Goal: Task Accomplishment & Management: Use online tool/utility

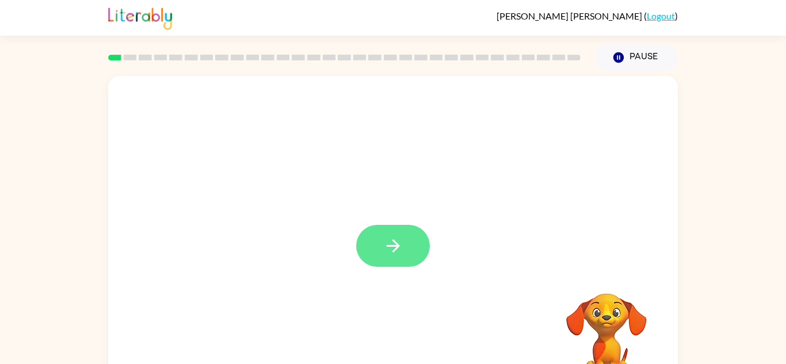
click at [394, 245] on icon "button" at bounding box center [393, 246] width 20 height 20
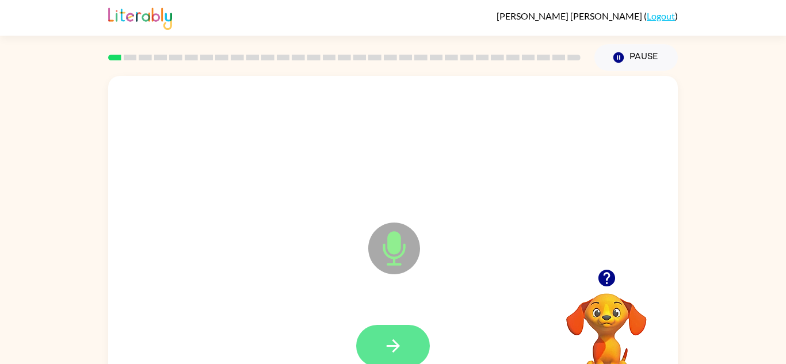
click at [402, 352] on icon "button" at bounding box center [393, 346] width 20 height 20
click at [391, 335] on button "button" at bounding box center [393, 346] width 74 height 42
click at [381, 348] on button "button" at bounding box center [393, 346] width 74 height 42
click at [615, 295] on video "Your browser must support playing .mp4 files to use Literably. Please try using…" at bounding box center [606, 333] width 115 height 115
click at [591, 319] on video "Your browser must support playing .mp4 files to use Literably. Please try using…" at bounding box center [606, 333] width 115 height 115
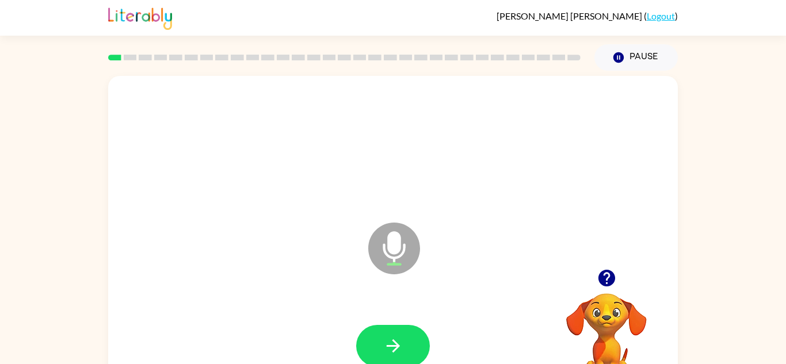
click at [607, 284] on icon "button" at bounding box center [607, 278] width 20 height 20
click at [382, 354] on button "button" at bounding box center [393, 346] width 74 height 42
click at [411, 326] on button "button" at bounding box center [393, 346] width 74 height 42
click at [609, 280] on icon "button" at bounding box center [606, 278] width 17 height 17
click at [382, 351] on button "button" at bounding box center [393, 346] width 74 height 42
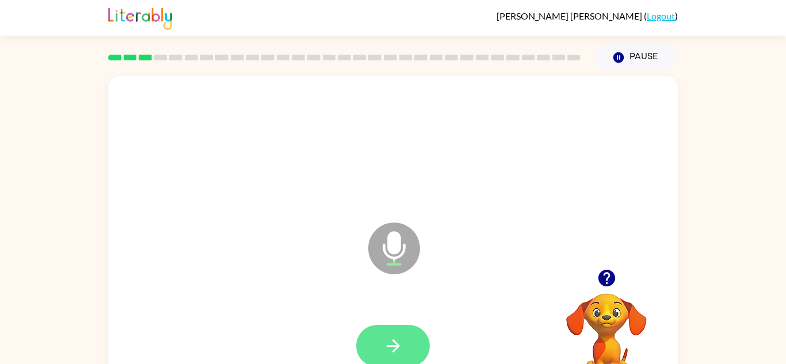
click at [386, 339] on icon "button" at bounding box center [393, 346] width 20 height 20
click at [377, 358] on button "button" at bounding box center [393, 346] width 74 height 42
click at [619, 311] on video "Your browser must support playing .mp4 files to use Literably. Please try using…" at bounding box center [606, 333] width 115 height 115
click at [613, 309] on video "Your browser must support playing .mp4 files to use Literably. Please try using…" at bounding box center [606, 333] width 115 height 115
click at [609, 309] on video "Your browser must support playing .mp4 files to use Literably. Please try using…" at bounding box center [606, 333] width 115 height 115
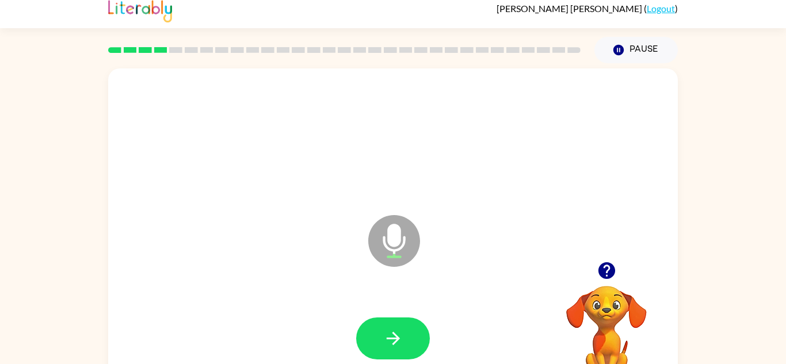
scroll to position [14, 0]
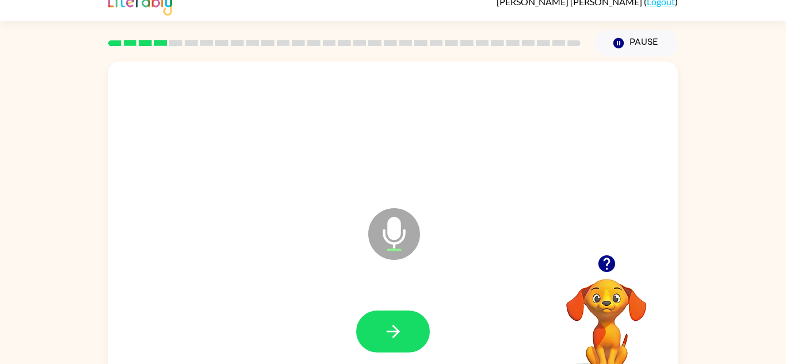
click at [608, 260] on icon "button" at bounding box center [607, 264] width 20 height 20
click at [607, 303] on video "Your browser must support playing .mp4 files to use Literably. Please try using…" at bounding box center [606, 318] width 115 height 115
click at [590, 297] on video "Your browser must support playing .mp4 files to use Literably. Please try using…" at bounding box center [606, 318] width 115 height 115
click at [602, 299] on video "Your browser must support playing .mp4 files to use Literably. Please try using…" at bounding box center [606, 318] width 115 height 115
click at [603, 272] on icon "button" at bounding box center [607, 264] width 20 height 20
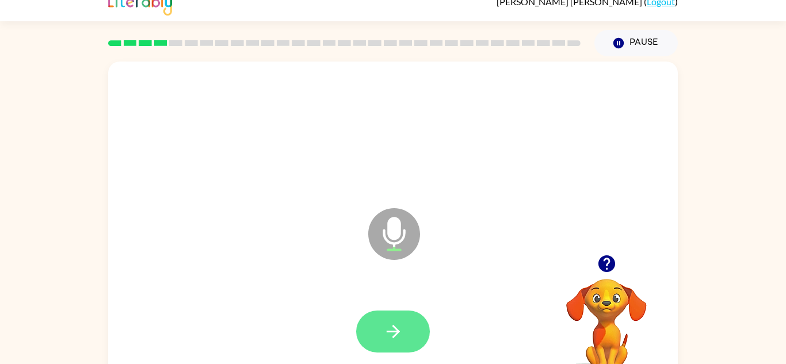
click at [393, 341] on icon "button" at bounding box center [393, 332] width 20 height 20
click at [378, 328] on button "button" at bounding box center [393, 332] width 74 height 42
click at [385, 328] on icon "button" at bounding box center [393, 332] width 20 height 20
click at [584, 329] on video "Your browser must support playing .mp4 files to use Literably. Please try using…" at bounding box center [606, 318] width 115 height 115
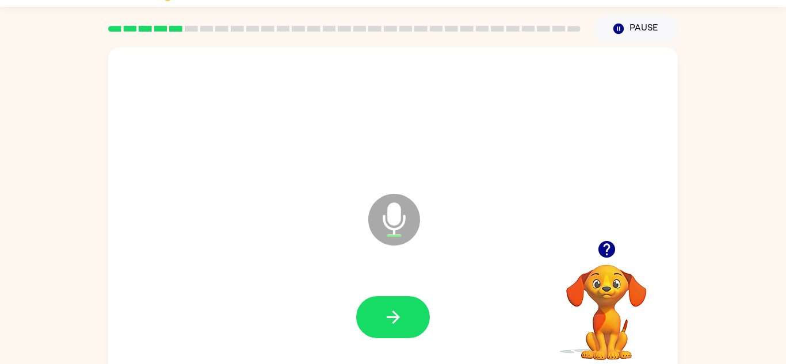
scroll to position [33, 0]
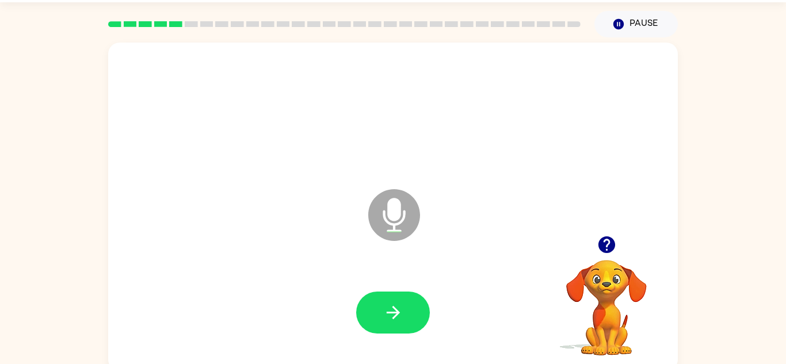
click at [608, 264] on video "Your browser must support playing .mp4 files to use Literably. Please try using…" at bounding box center [606, 299] width 115 height 115
click at [597, 284] on video "Your browser must support playing .mp4 files to use Literably. Please try using…" at bounding box center [606, 299] width 115 height 115
click at [611, 264] on video "Your browser must support playing .mp4 files to use Literably. Please try using…" at bounding box center [606, 299] width 115 height 115
click at [606, 246] on icon "button" at bounding box center [606, 245] width 17 height 17
click at [383, 324] on button "button" at bounding box center [393, 313] width 74 height 42
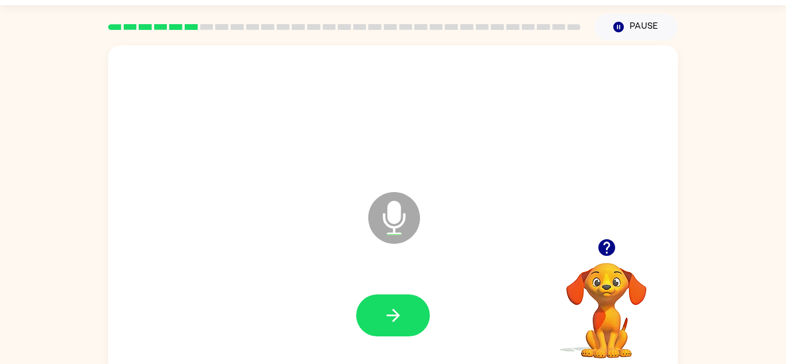
scroll to position [13, 0]
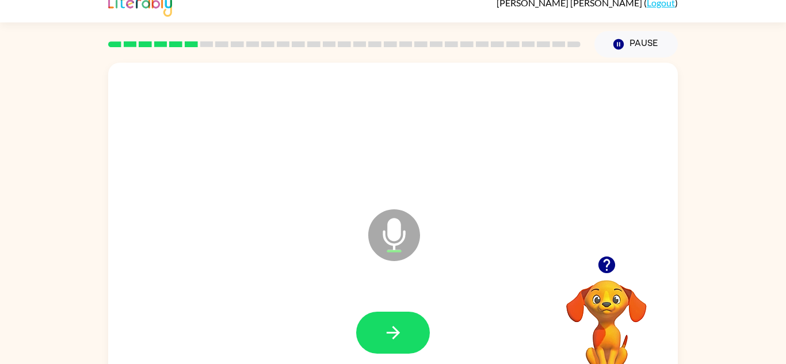
click at [596, 332] on video "Your browser must support playing .mp4 files to use Literably. Please try using…" at bounding box center [606, 320] width 115 height 115
click at [607, 316] on video "Your browser must support playing .mp4 files to use Literably. Please try using…" at bounding box center [606, 320] width 115 height 115
click at [606, 298] on video "Your browser must support playing .mp4 files to use Literably. Please try using…" at bounding box center [606, 320] width 115 height 115
click at [611, 292] on video "Your browser must support playing .mp4 files to use Literably. Please try using…" at bounding box center [606, 320] width 115 height 115
click at [606, 268] on icon "button" at bounding box center [607, 265] width 20 height 20
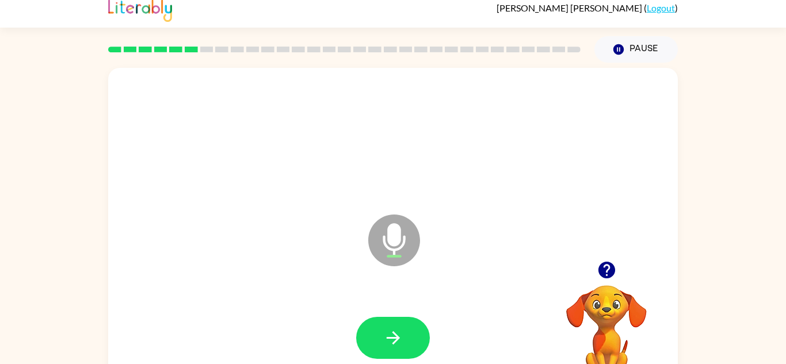
scroll to position [0, 0]
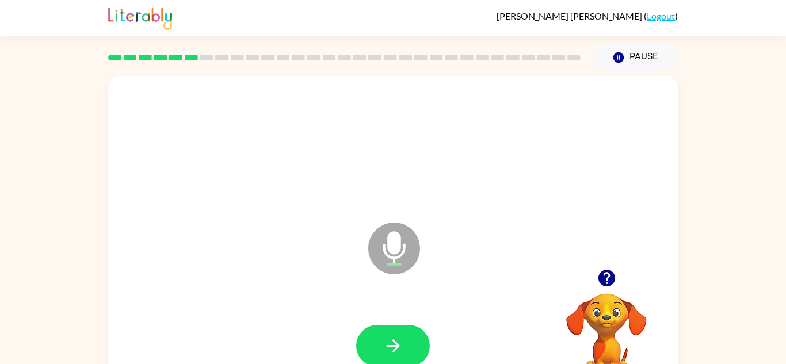
click at [602, 313] on video "Your browser must support playing .mp4 files to use Literably. Please try using…" at bounding box center [606, 333] width 115 height 115
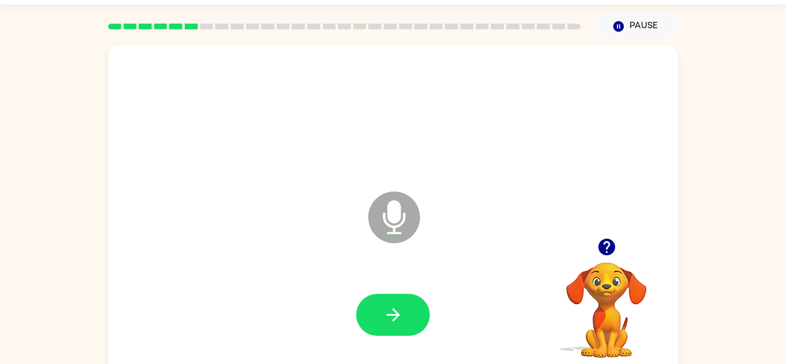
scroll to position [40, 0]
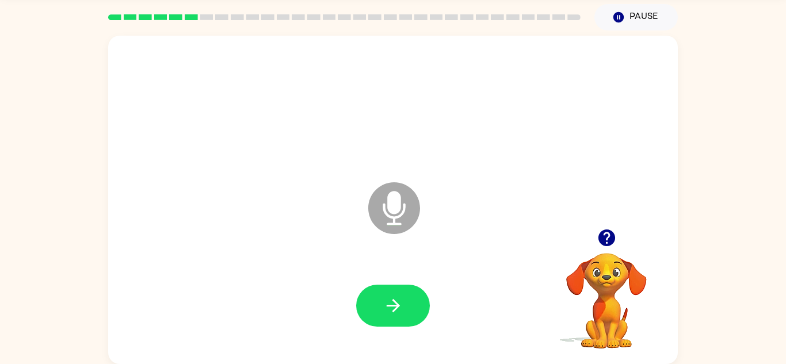
click at [624, 261] on video "Your browser must support playing .mp4 files to use Literably. Please try using…" at bounding box center [606, 292] width 115 height 115
click at [610, 288] on video "Your browser must support playing .mp4 files to use Literably. Please try using…" at bounding box center [606, 292] width 115 height 115
click at [600, 277] on video "Your browser must support playing .mp4 files to use Literably. Please try using…" at bounding box center [606, 292] width 115 height 115
click at [603, 246] on icon "button" at bounding box center [607, 238] width 20 height 20
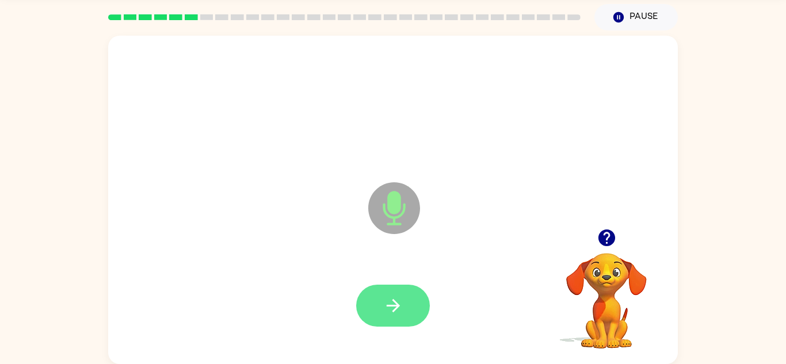
click at [388, 314] on icon "button" at bounding box center [393, 306] width 20 height 20
click at [387, 308] on icon "button" at bounding box center [393, 306] width 20 height 20
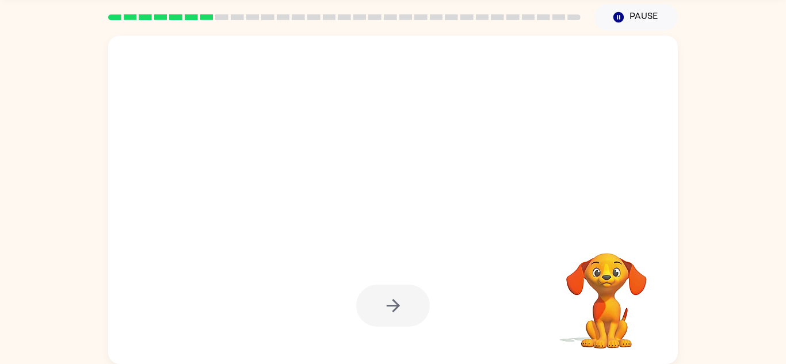
click at [388, 310] on div at bounding box center [393, 306] width 74 height 42
click at [595, 286] on video "Your browser must support playing .mp4 files to use Literably. Please try using…" at bounding box center [606, 292] width 115 height 115
click at [611, 252] on video "Your browser must support playing .mp4 files to use Literably. Please try using…" at bounding box center [606, 292] width 115 height 115
click at [400, 301] on div at bounding box center [393, 307] width 74 height 42
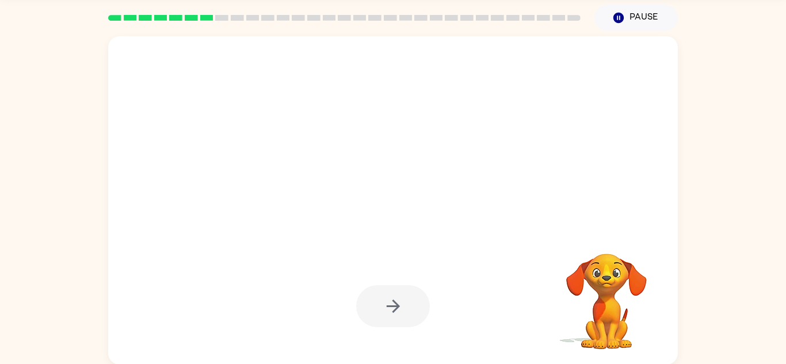
click at [395, 314] on div at bounding box center [393, 307] width 74 height 42
click at [406, 316] on div at bounding box center [393, 307] width 74 height 42
click at [383, 315] on div at bounding box center [393, 307] width 74 height 42
click at [401, 314] on div at bounding box center [393, 307] width 74 height 42
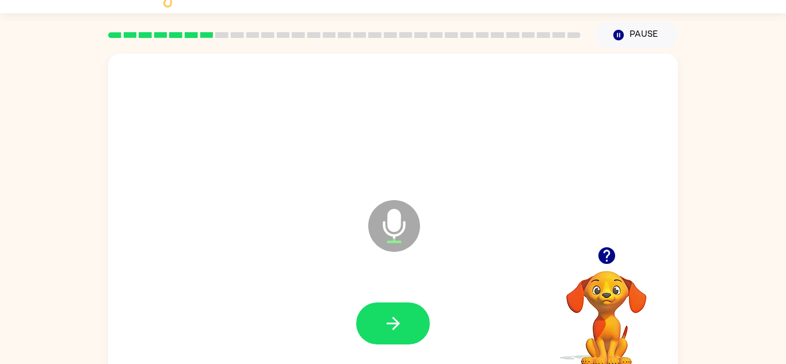
scroll to position [23, 0]
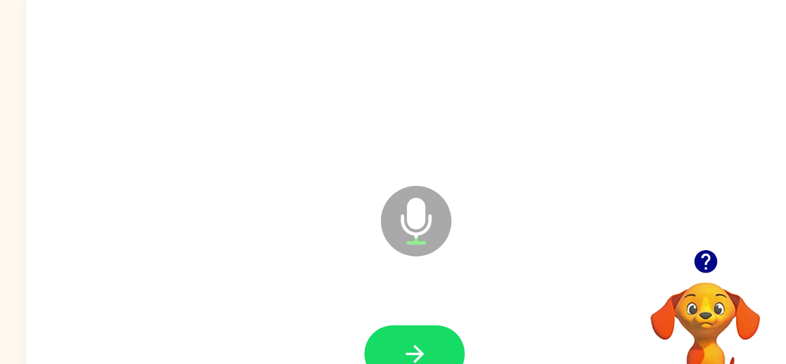
click at [608, 301] on video "Your browser must support playing .mp4 files to use Literably. Please try using…" at bounding box center [606, 310] width 115 height 115
click at [591, 305] on video "Your browser must support playing .mp4 files to use Literably. Please try using…" at bounding box center [606, 310] width 115 height 115
click at [609, 292] on video "Your browser must support playing .mp4 files to use Literably. Please try using…" at bounding box center [606, 310] width 115 height 115
click at [603, 256] on icon "button" at bounding box center [606, 255] width 17 height 17
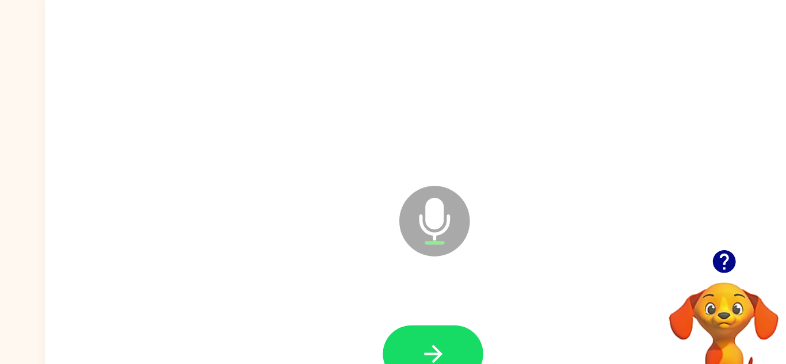
click at [606, 283] on video "Your browser must support playing .mp4 files to use Literably. Please try using…" at bounding box center [606, 310] width 115 height 115
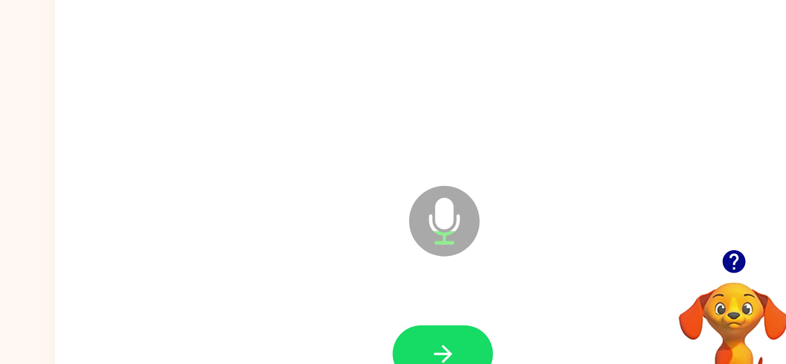
click at [600, 252] on icon "button" at bounding box center [606, 255] width 17 height 17
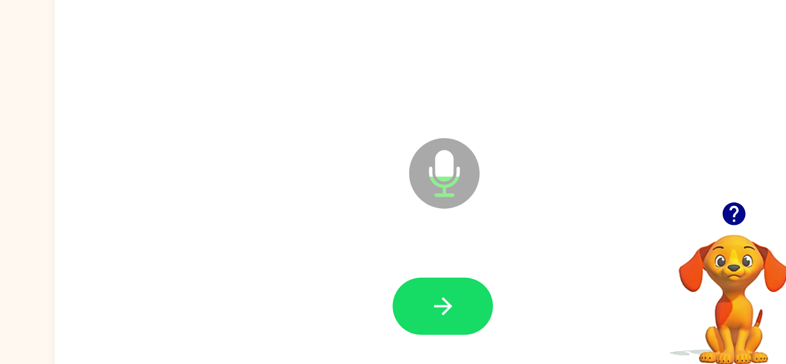
scroll to position [40, 0]
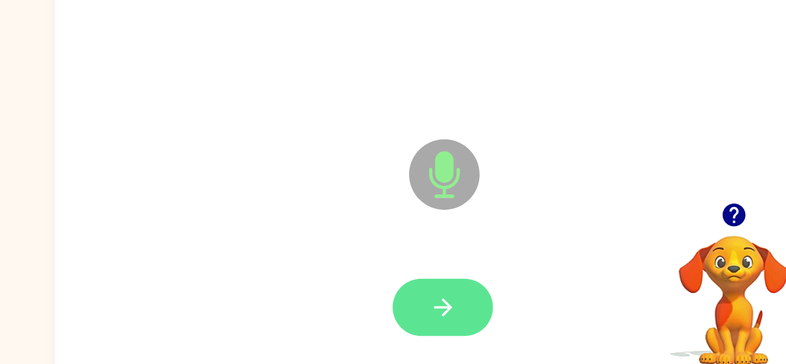
click at [393, 305] on icon "button" at bounding box center [393, 306] width 20 height 20
click at [401, 316] on button "button" at bounding box center [393, 306] width 74 height 42
click at [386, 304] on icon "button" at bounding box center [393, 306] width 20 height 20
click at [403, 317] on button "button" at bounding box center [393, 306] width 74 height 42
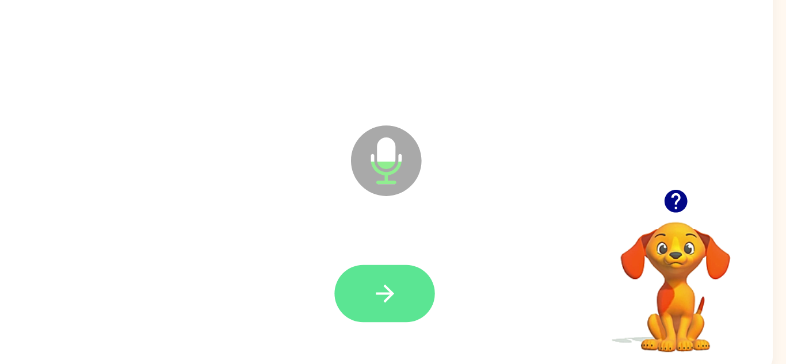
click at [395, 320] on button "button" at bounding box center [393, 306] width 74 height 42
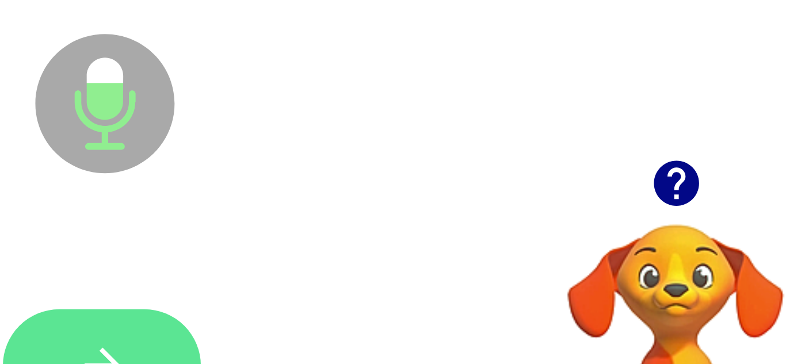
click at [391, 297] on icon "button" at bounding box center [393, 306] width 20 height 20
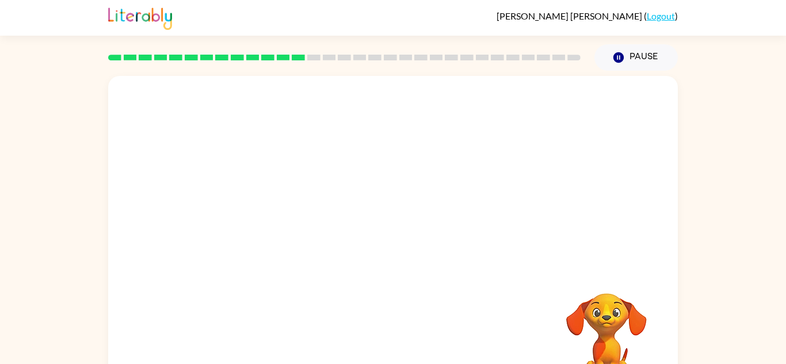
scroll to position [0, 0]
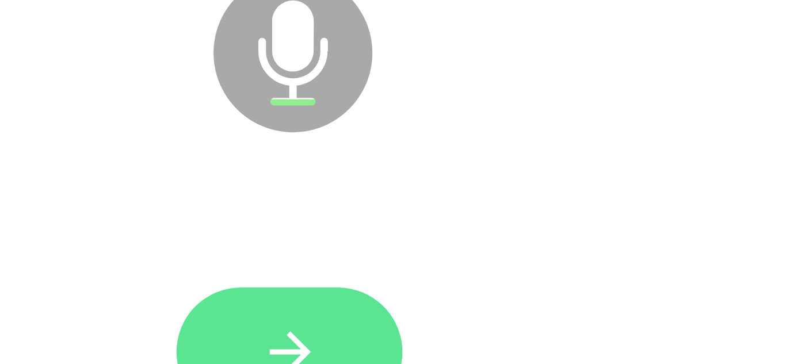
click at [386, 307] on icon "button" at bounding box center [393, 307] width 20 height 20
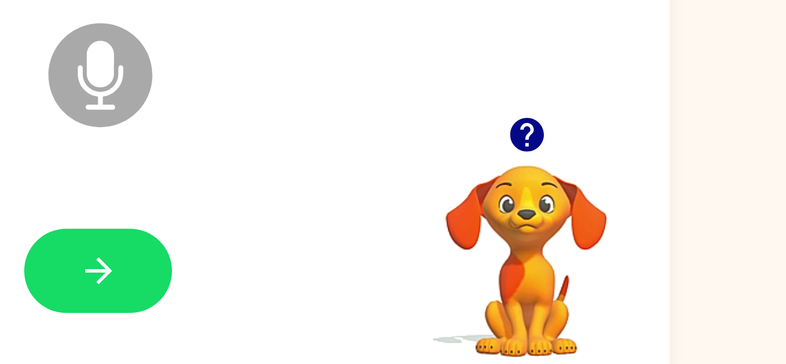
click at [603, 246] on icon "button" at bounding box center [606, 239] width 17 height 17
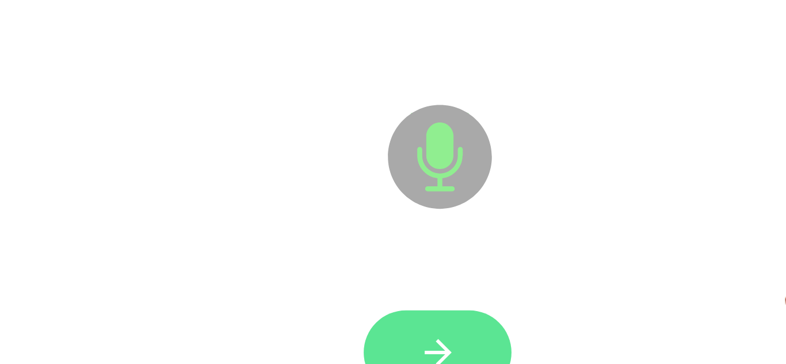
click at [389, 303] on icon "button" at bounding box center [393, 307] width 20 height 20
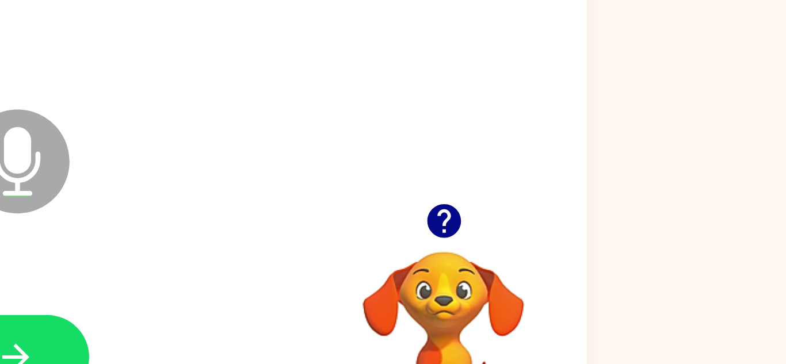
click at [603, 249] on icon "button" at bounding box center [607, 239] width 20 height 20
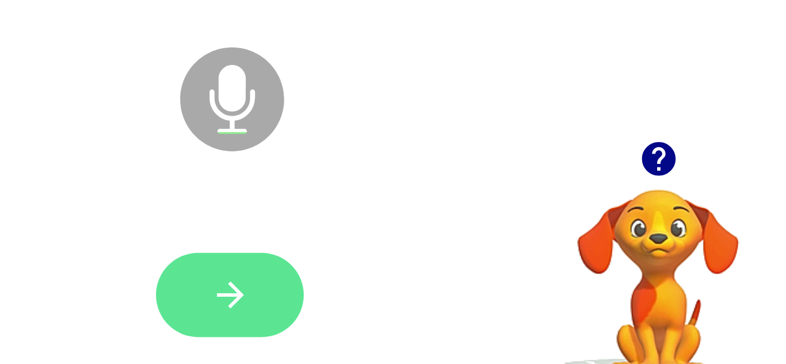
click at [393, 304] on icon "button" at bounding box center [393, 307] width 20 height 20
click at [396, 308] on icon "button" at bounding box center [393, 307] width 20 height 20
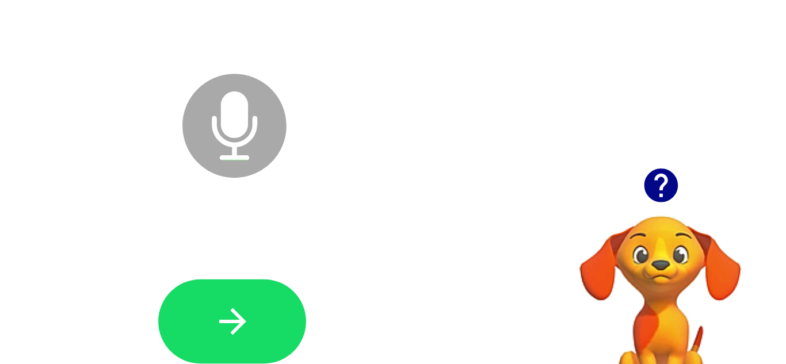
click at [611, 241] on icon "button" at bounding box center [606, 239] width 17 height 17
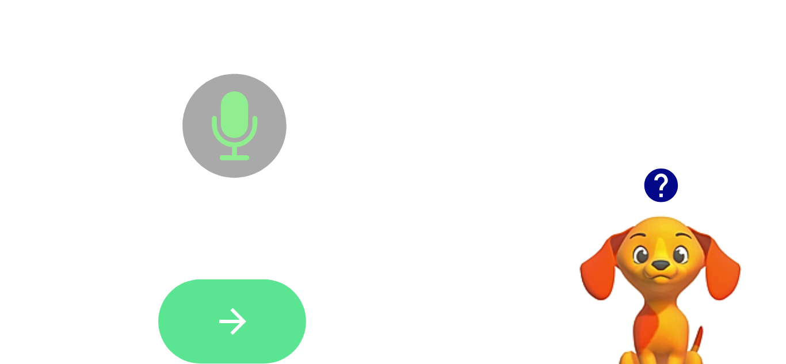
click at [394, 317] on button "button" at bounding box center [393, 307] width 74 height 42
click at [389, 319] on button "button" at bounding box center [393, 307] width 74 height 42
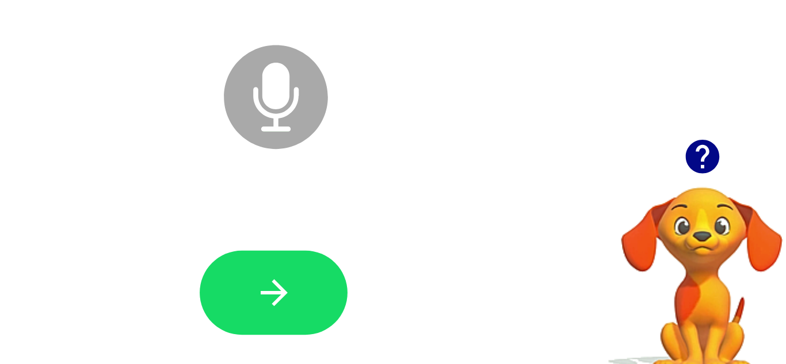
click at [609, 238] on icon "button" at bounding box center [607, 239] width 20 height 20
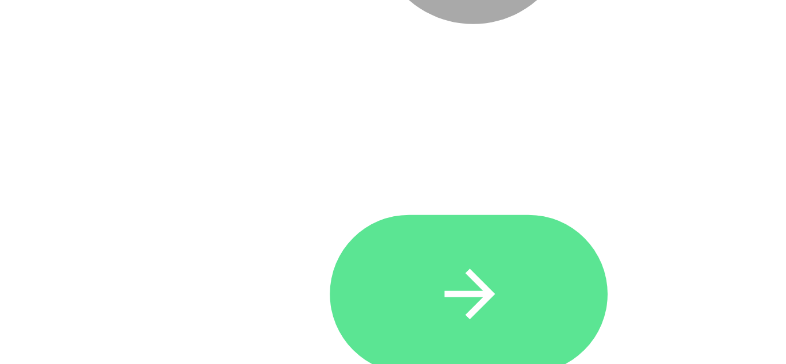
click at [399, 310] on icon "button" at bounding box center [393, 307] width 20 height 20
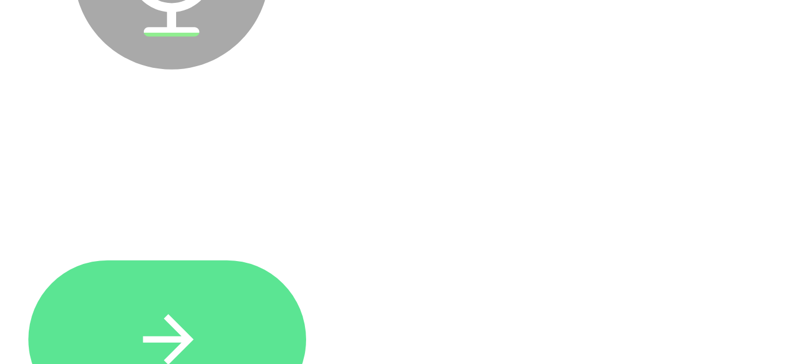
click at [400, 302] on icon "button" at bounding box center [393, 307] width 20 height 20
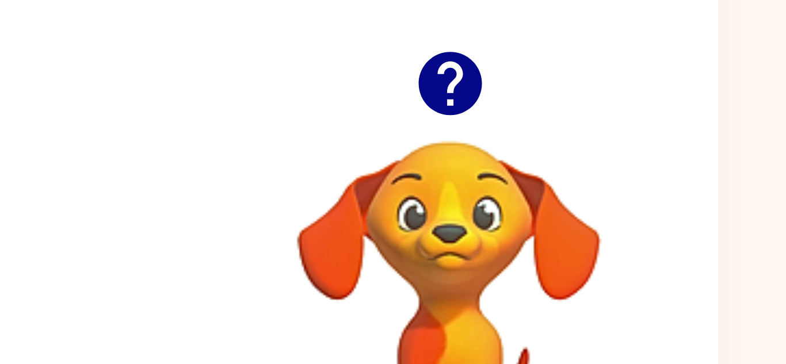
click at [613, 241] on icon "button" at bounding box center [606, 239] width 17 height 17
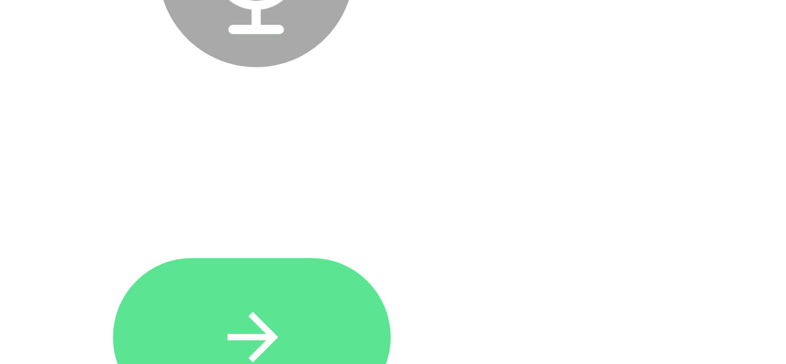
click at [393, 302] on icon "button" at bounding box center [393, 307] width 20 height 20
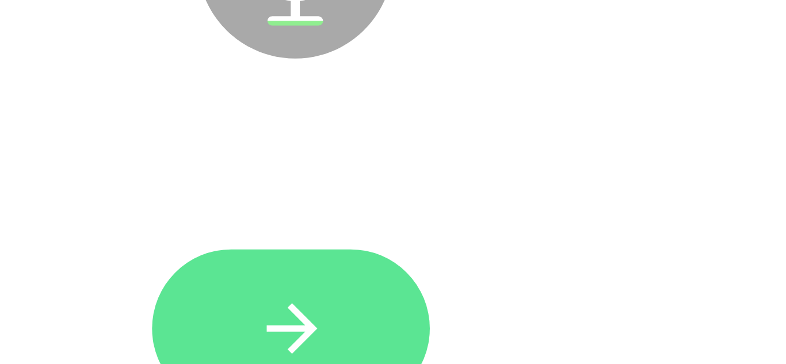
click at [395, 305] on icon "button" at bounding box center [393, 307] width 20 height 20
click at [393, 306] on icon "button" at bounding box center [392, 307] width 13 height 13
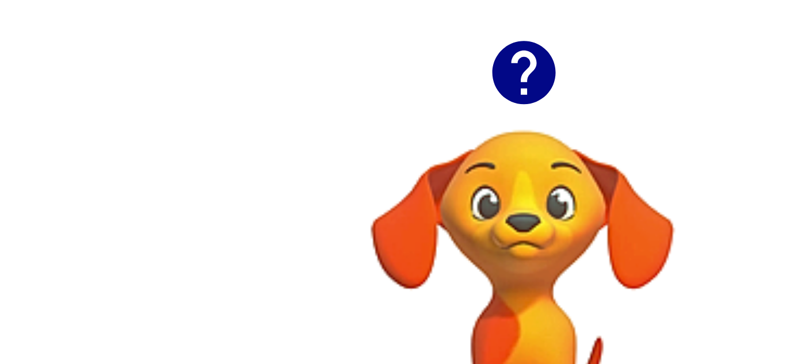
click at [606, 271] on video "Your browser must support playing .mp4 files to use Literably. Please try using…" at bounding box center [606, 294] width 115 height 115
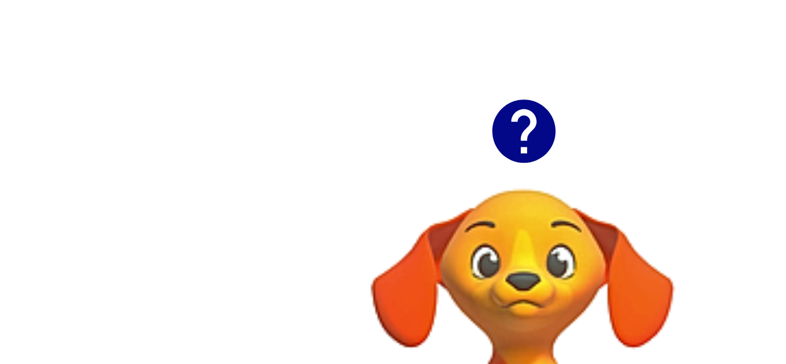
click at [606, 236] on icon "button" at bounding box center [606, 239] width 17 height 17
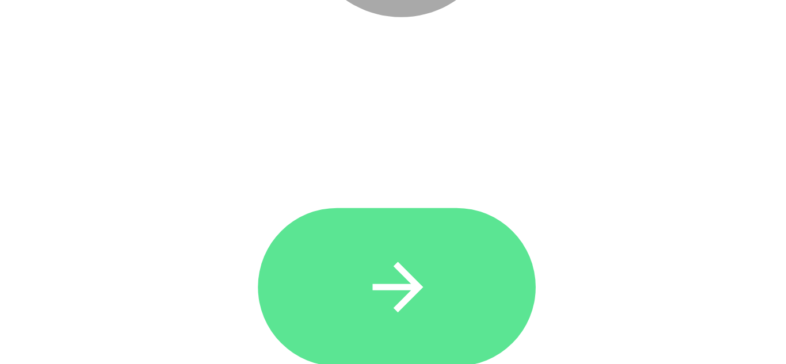
click at [393, 314] on icon "button" at bounding box center [393, 307] width 20 height 20
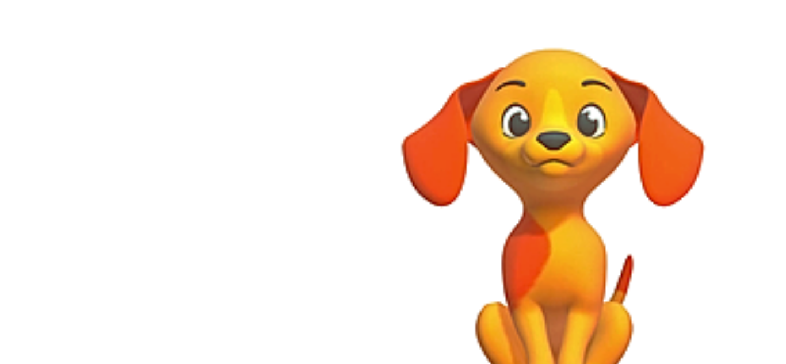
click at [460, 301] on div at bounding box center [393, 307] width 547 height 94
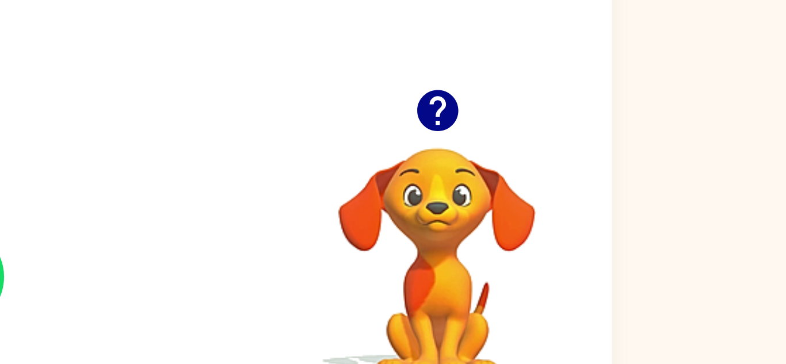
scroll to position [40, 0]
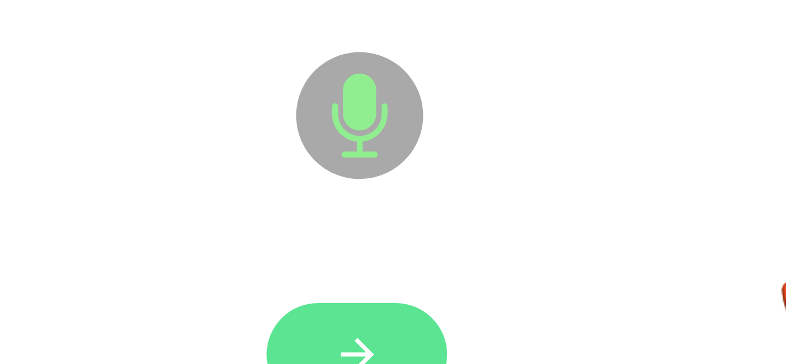
click at [392, 300] on icon "button" at bounding box center [393, 307] width 20 height 20
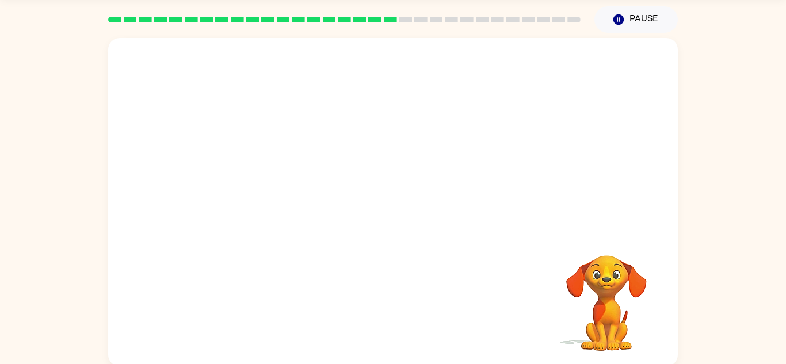
scroll to position [37, 0]
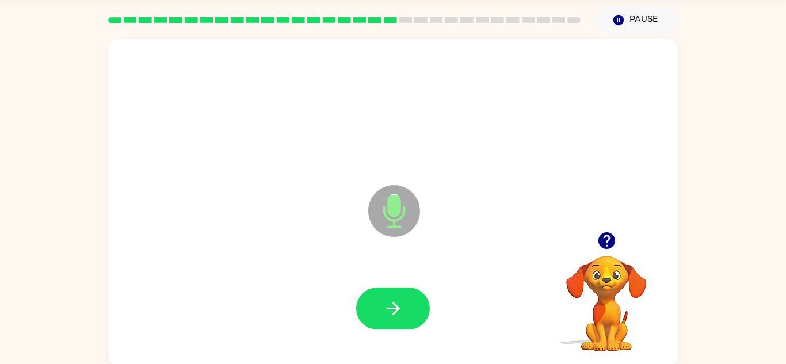
click at [606, 303] on video "Your browser must support playing .mp4 files to use Literably. Please try using…" at bounding box center [606, 295] width 115 height 115
click at [609, 291] on video "Your browser must support playing .mp4 files to use Literably. Please try using…" at bounding box center [606, 295] width 115 height 115
click at [602, 245] on icon "button" at bounding box center [606, 241] width 17 height 17
click at [610, 282] on video "Your browser must support playing .mp4 files to use Literably. Please try using…" at bounding box center [606, 295] width 115 height 115
click at [611, 281] on video "Your browser must support playing .mp4 files to use Literably. Please try using…" at bounding box center [606, 295] width 115 height 115
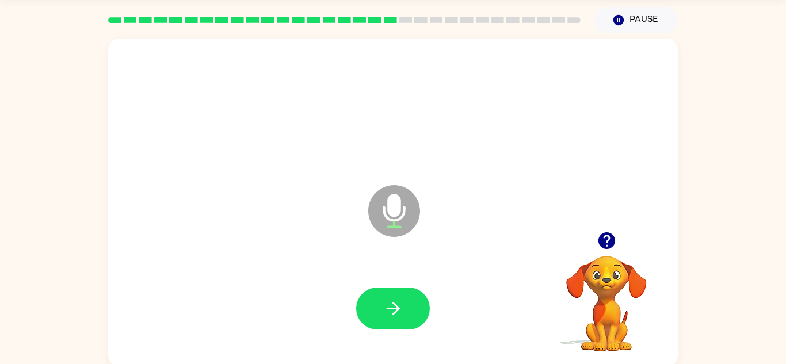
click at [596, 296] on video "Your browser must support playing .mp4 files to use Literably. Please try using…" at bounding box center [606, 295] width 115 height 115
click at [595, 281] on video "Your browser must support playing .mp4 files to use Literably. Please try using…" at bounding box center [606, 295] width 115 height 115
click at [610, 283] on video "Your browser must support playing .mp4 files to use Literably. Please try using…" at bounding box center [606, 295] width 115 height 115
click at [609, 238] on icon "button" at bounding box center [607, 241] width 20 height 20
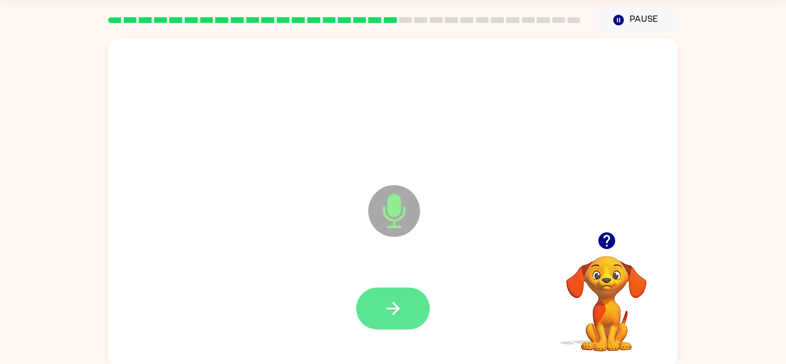
click at [402, 305] on icon "button" at bounding box center [393, 309] width 20 height 20
click at [388, 312] on icon "button" at bounding box center [393, 309] width 20 height 20
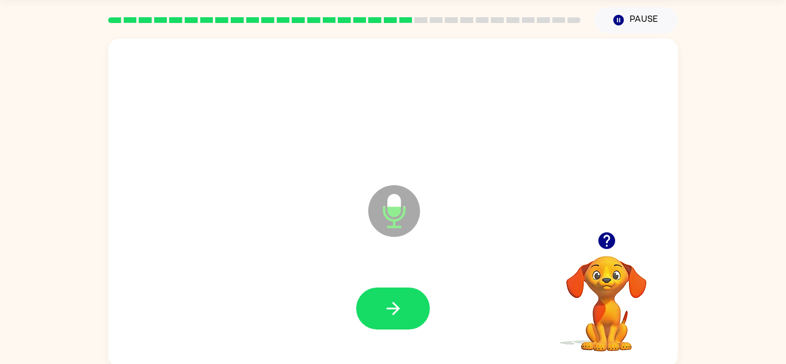
click at [618, 306] on video "Your browser must support playing .mp4 files to use Literably. Please try using…" at bounding box center [606, 295] width 115 height 115
click at [603, 250] on icon "button" at bounding box center [607, 241] width 20 height 20
click at [411, 311] on button "button" at bounding box center [393, 309] width 74 height 42
click at [590, 290] on video "Your browser must support playing .mp4 files to use Literably. Please try using…" at bounding box center [606, 295] width 115 height 115
click at [611, 268] on video "Your browser must support playing .mp4 files to use Literably. Please try using…" at bounding box center [606, 295] width 115 height 115
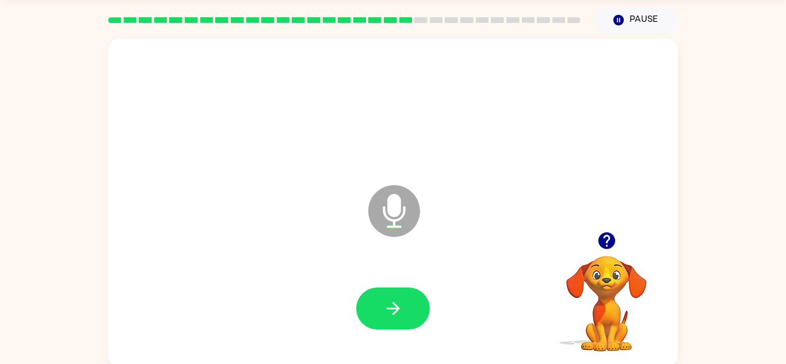
scroll to position [40, 0]
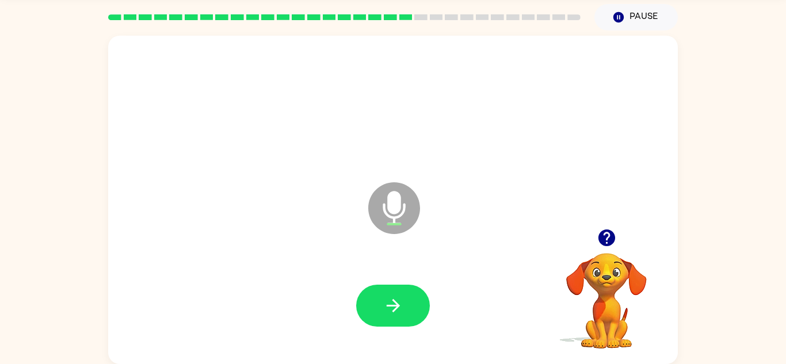
click at [611, 237] on icon "button" at bounding box center [606, 238] width 17 height 17
click at [404, 314] on button "button" at bounding box center [393, 306] width 74 height 42
click at [610, 239] on icon "button" at bounding box center [606, 238] width 17 height 17
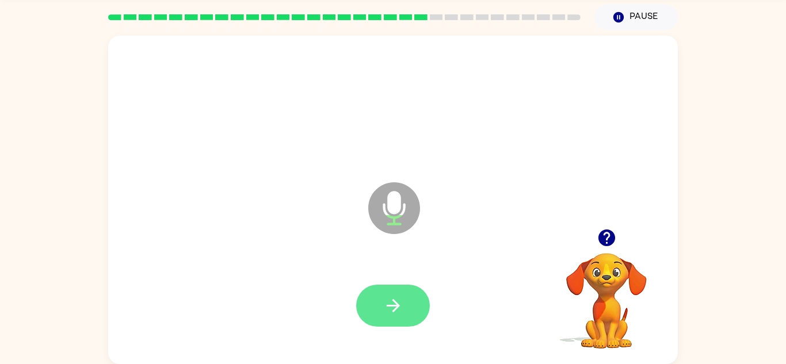
click at [402, 311] on icon "button" at bounding box center [393, 306] width 20 height 20
click at [407, 303] on button "button" at bounding box center [393, 306] width 74 height 42
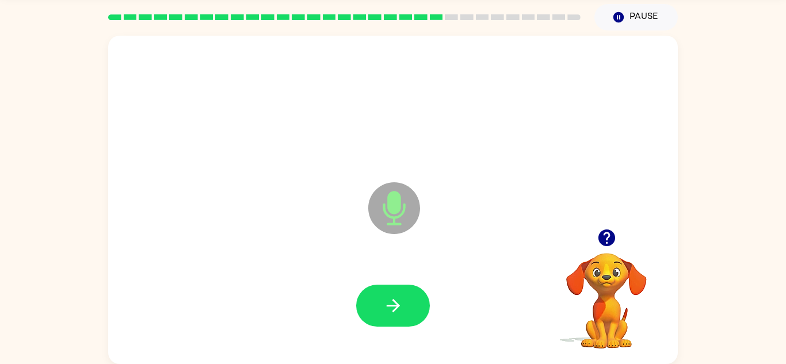
click at [616, 286] on video "Your browser must support playing .mp4 files to use Literably. Please try using…" at bounding box center [606, 292] width 115 height 115
click at [607, 249] on button "button" at bounding box center [606, 237] width 29 height 29
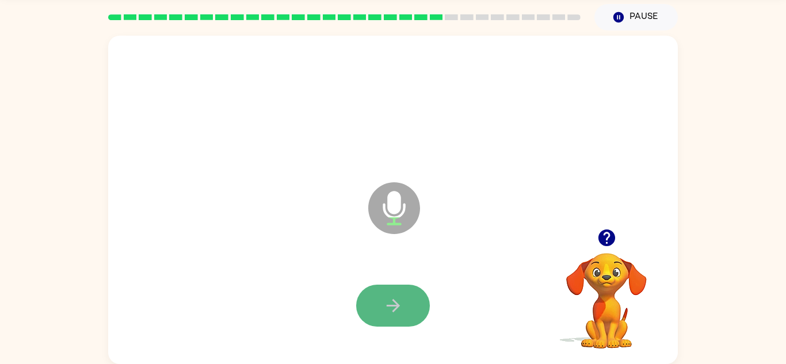
click at [400, 298] on icon "button" at bounding box center [393, 306] width 20 height 20
click at [401, 320] on button "button" at bounding box center [393, 306] width 74 height 42
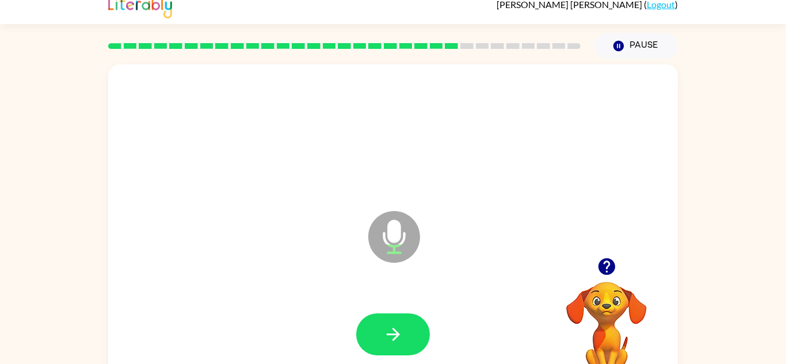
scroll to position [11, 0]
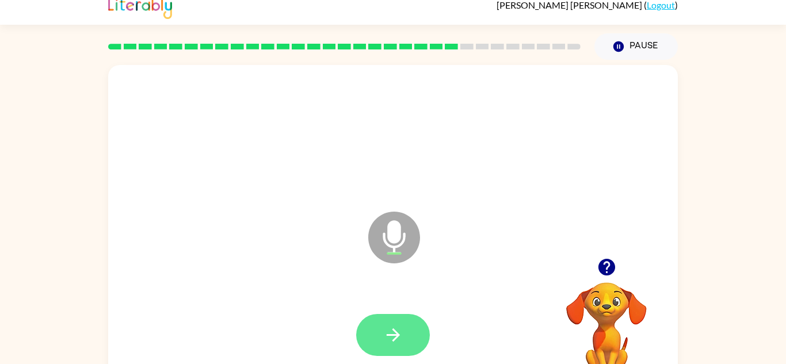
click at [402, 327] on icon "button" at bounding box center [393, 335] width 20 height 20
click at [381, 336] on button "button" at bounding box center [393, 335] width 74 height 42
click at [607, 311] on video "Your browser must support playing .mp4 files to use Literably. Please try using…" at bounding box center [606, 322] width 115 height 115
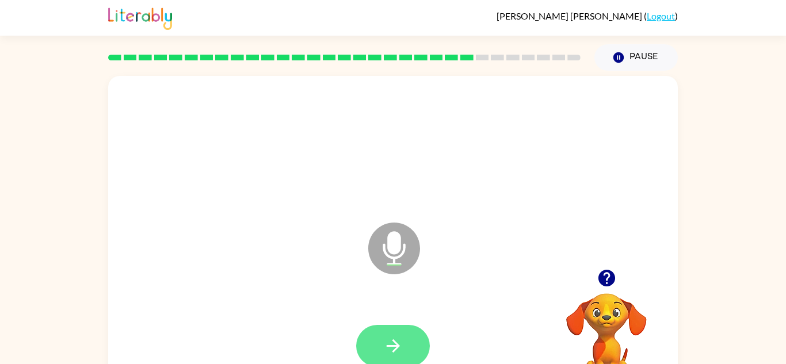
click at [401, 345] on icon "button" at bounding box center [393, 346] width 20 height 20
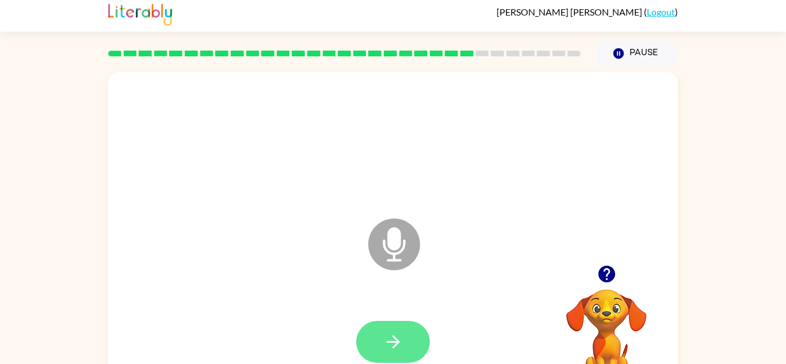
click at [383, 353] on button "button" at bounding box center [393, 342] width 74 height 42
click at [427, 328] on div at bounding box center [393, 342] width 74 height 42
click at [409, 343] on button "button" at bounding box center [393, 342] width 74 height 42
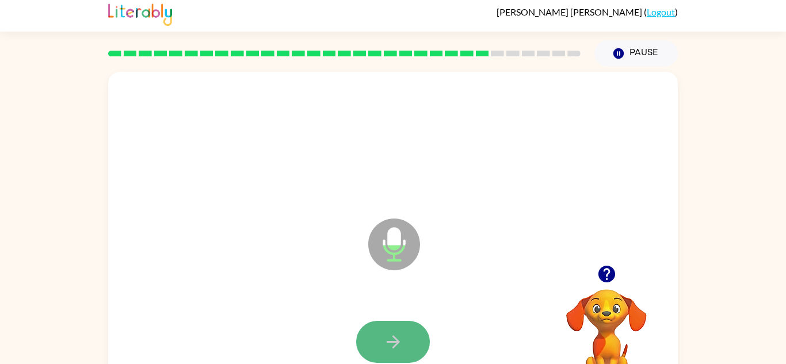
click at [402, 341] on icon "button" at bounding box center [393, 342] width 20 height 20
click at [597, 279] on icon "button" at bounding box center [607, 274] width 20 height 20
click at [393, 333] on icon "button" at bounding box center [393, 342] width 20 height 20
click at [584, 329] on video "Your browser must support playing .mp4 files to use Literably. Please try using…" at bounding box center [606, 329] width 115 height 115
click at [396, 348] on icon "button" at bounding box center [393, 342] width 20 height 20
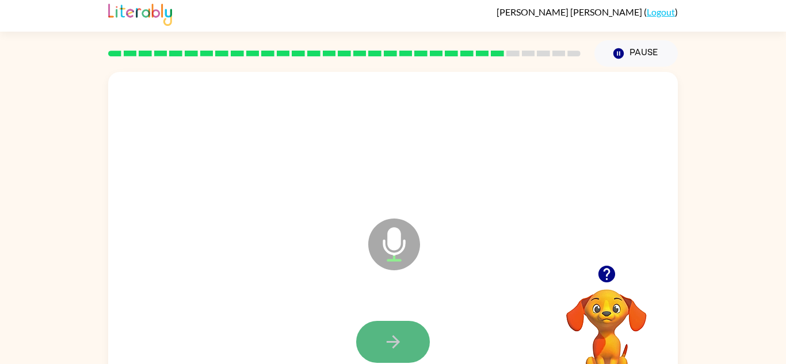
click at [420, 333] on button "button" at bounding box center [393, 342] width 74 height 42
click at [613, 304] on video "Your browser must support playing .mp4 files to use Literably. Please try using…" at bounding box center [606, 329] width 115 height 115
click at [610, 267] on icon "button" at bounding box center [606, 274] width 17 height 17
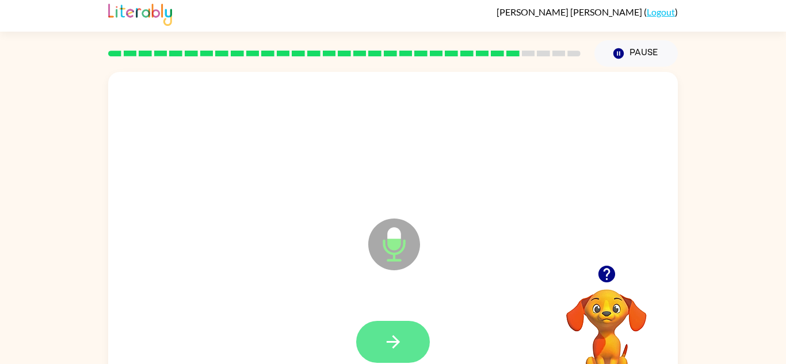
click at [394, 347] on icon "button" at bounding box center [392, 342] width 13 height 13
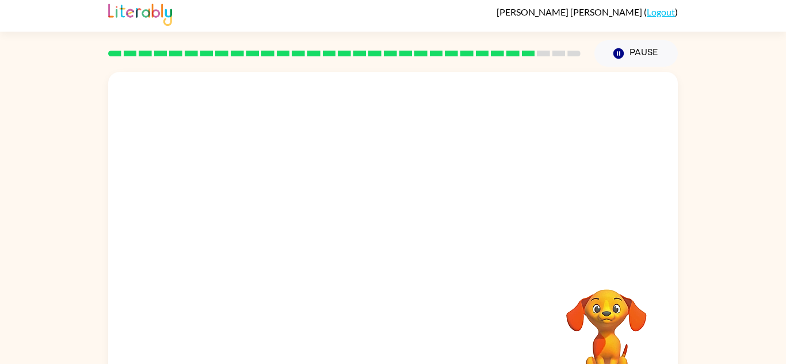
click at [394, 347] on div at bounding box center [393, 342] width 547 height 94
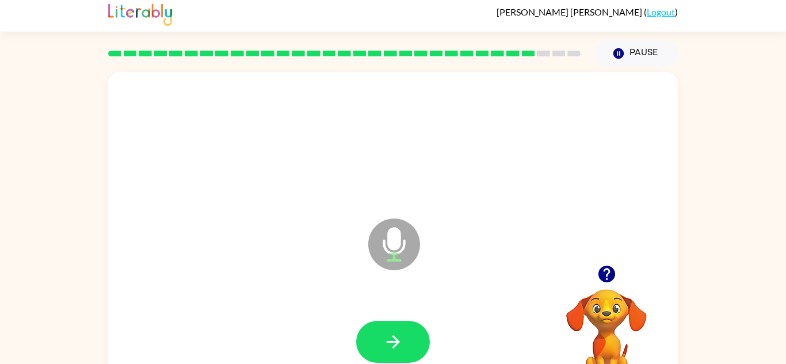
click at [520, 301] on icon "Microphone The Microphone is here when it is your turn to talk" at bounding box center [452, 259] width 173 height 86
click at [389, 332] on icon "button" at bounding box center [393, 342] width 20 height 20
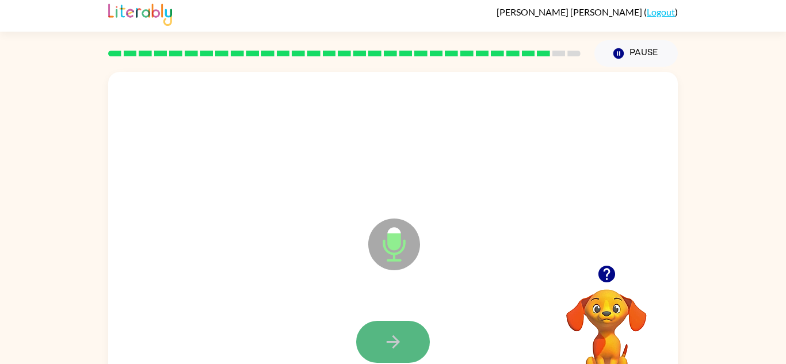
click at [407, 334] on button "button" at bounding box center [393, 342] width 74 height 42
click at [603, 316] on video "Your browser must support playing .mp4 files to use Literably. Please try using…" at bounding box center [606, 329] width 115 height 115
click at [614, 281] on icon "button" at bounding box center [607, 274] width 20 height 20
click at [611, 275] on video "Your browser must support playing .mp4 files to use Literably. Please try using…" at bounding box center [606, 329] width 115 height 115
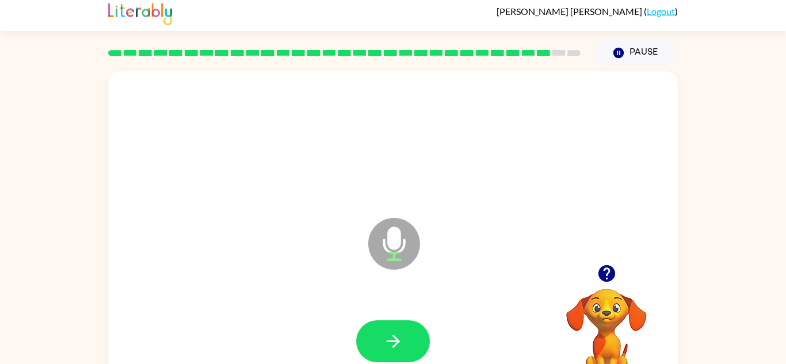
scroll to position [10, 0]
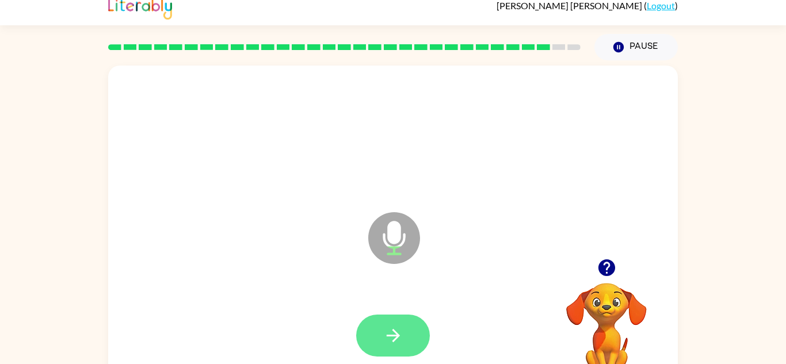
click at [380, 340] on button "button" at bounding box center [393, 336] width 74 height 42
click at [384, 334] on icon "button" at bounding box center [393, 336] width 20 height 20
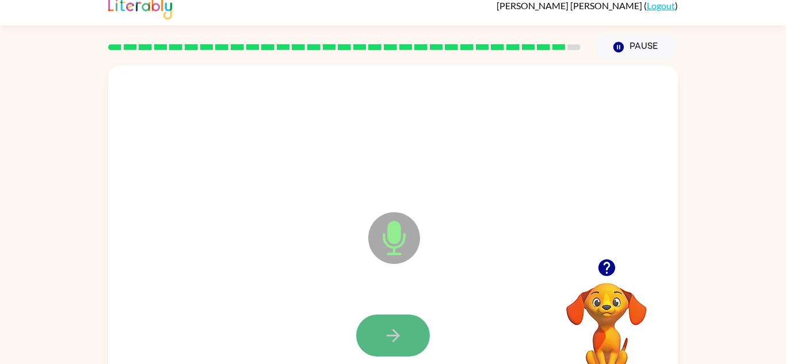
click at [383, 326] on icon "button" at bounding box center [393, 336] width 20 height 20
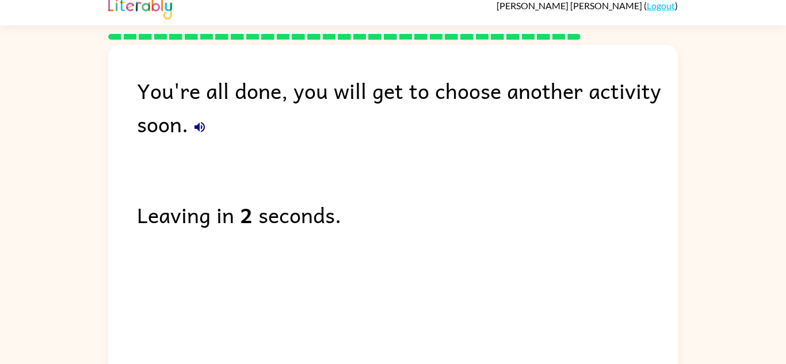
click at [198, 145] on div "You're all done, you will get to choose another activity soon. Leaving in 2 sec…" at bounding box center [393, 206] width 570 height 323
click at [207, 132] on button "button" at bounding box center [199, 127] width 23 height 23
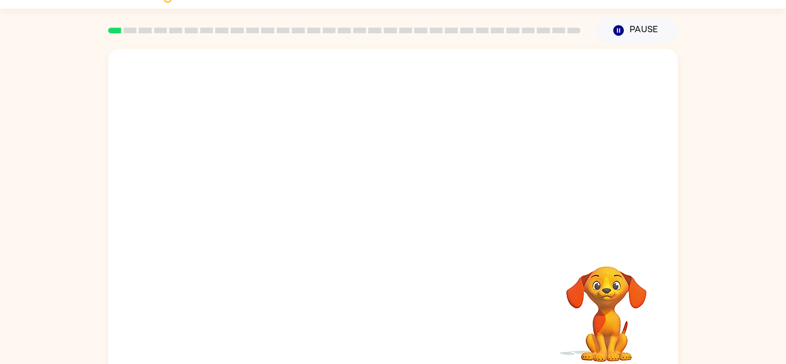
scroll to position [40, 0]
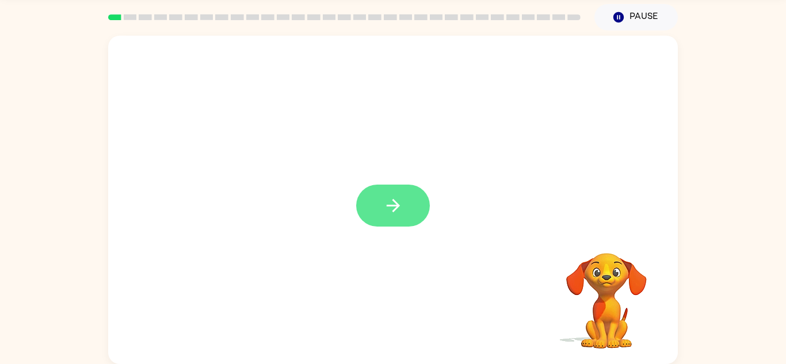
click at [397, 200] on icon "button" at bounding box center [393, 206] width 20 height 20
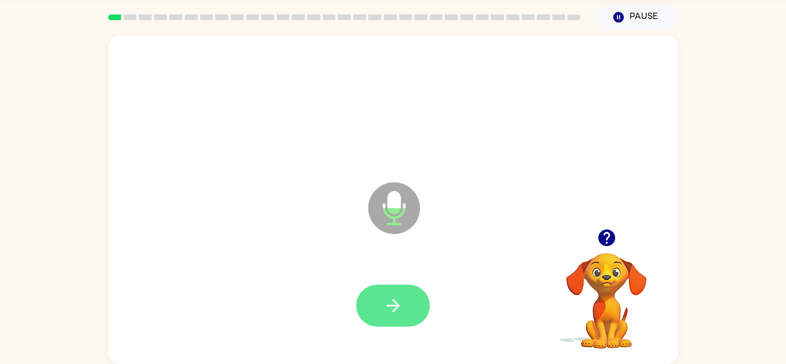
click at [384, 289] on button "button" at bounding box center [393, 306] width 74 height 42
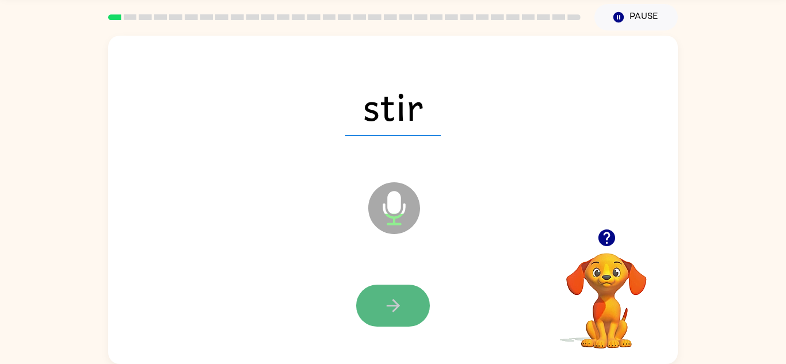
click at [411, 310] on button "button" at bounding box center [393, 306] width 74 height 42
click at [407, 315] on button "button" at bounding box center [393, 306] width 74 height 42
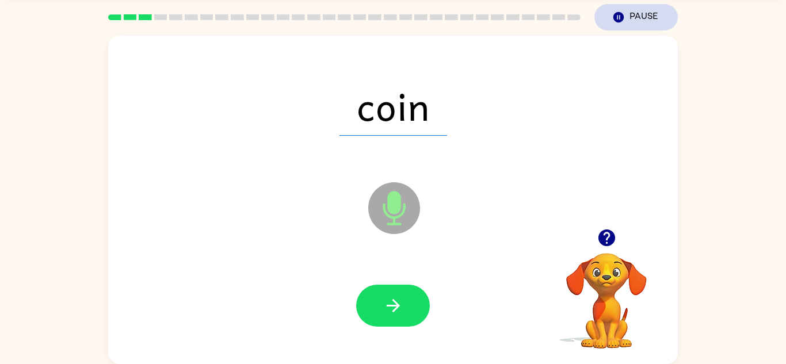
click at [653, 5] on button "Pause Pause" at bounding box center [636, 17] width 83 height 26
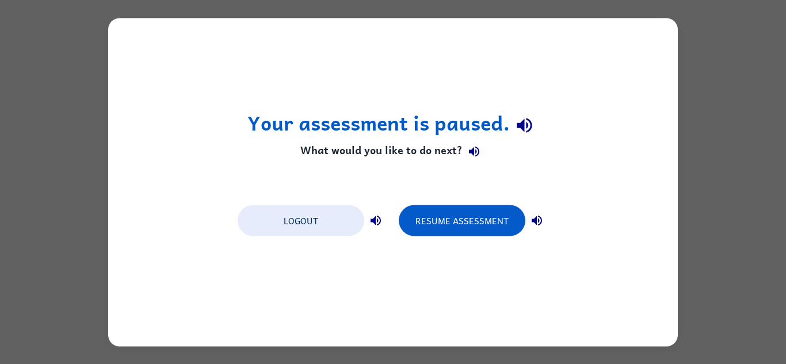
scroll to position [0, 0]
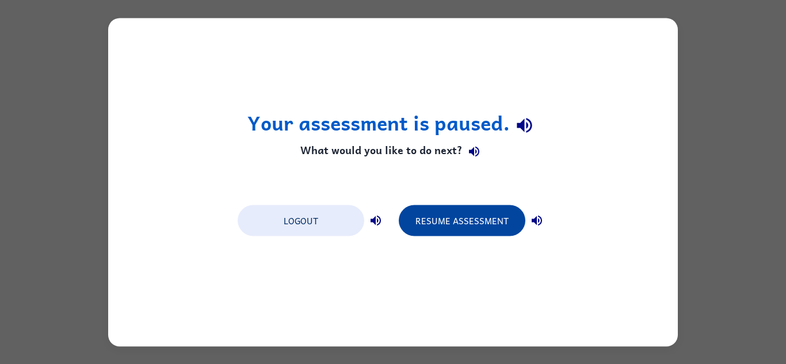
click at [477, 226] on button "Resume Assessment" at bounding box center [462, 220] width 127 height 31
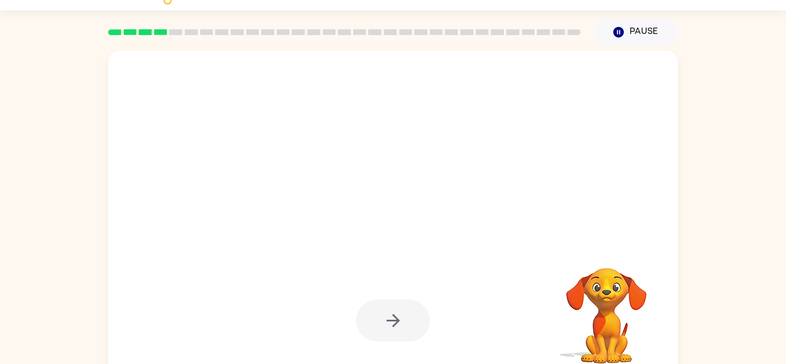
scroll to position [40, 0]
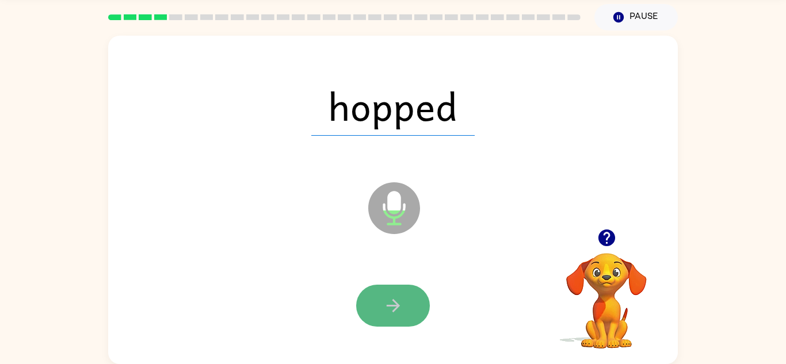
click at [372, 293] on button "button" at bounding box center [393, 306] width 74 height 42
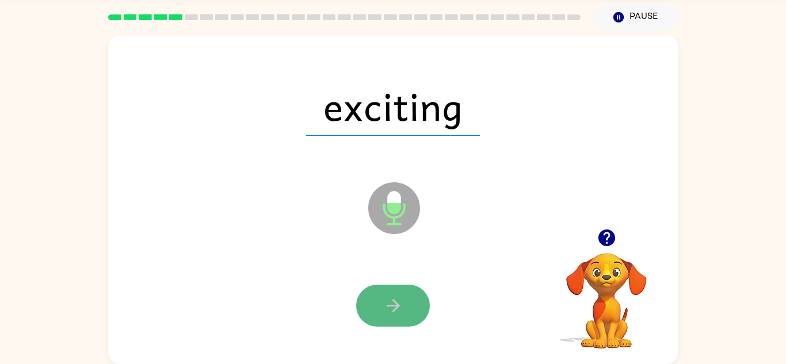
click at [392, 309] on icon "button" at bounding box center [393, 306] width 20 height 20
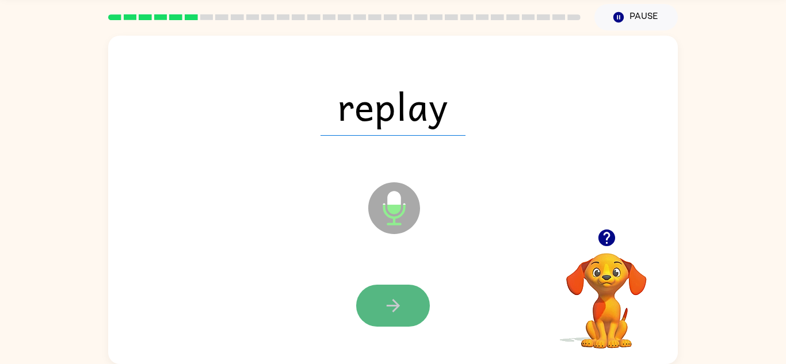
click at [393, 311] on icon "button" at bounding box center [392, 305] width 13 height 13
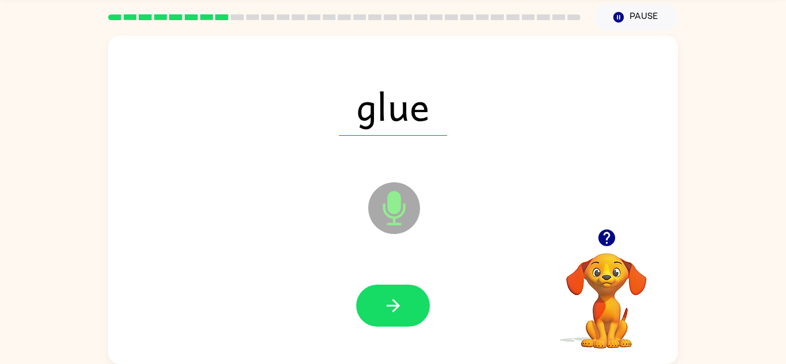
scroll to position [14, 0]
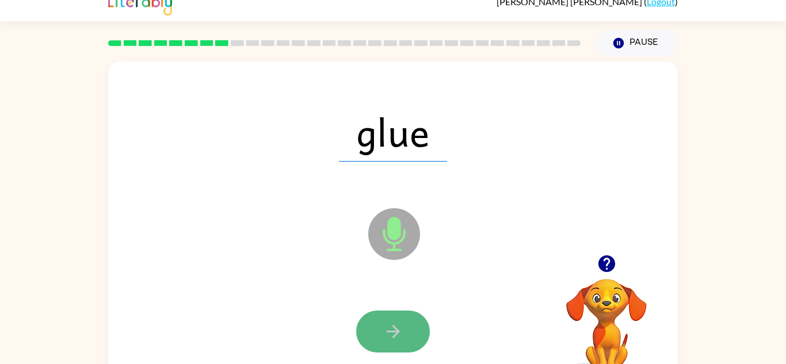
click at [394, 320] on button "button" at bounding box center [393, 332] width 74 height 42
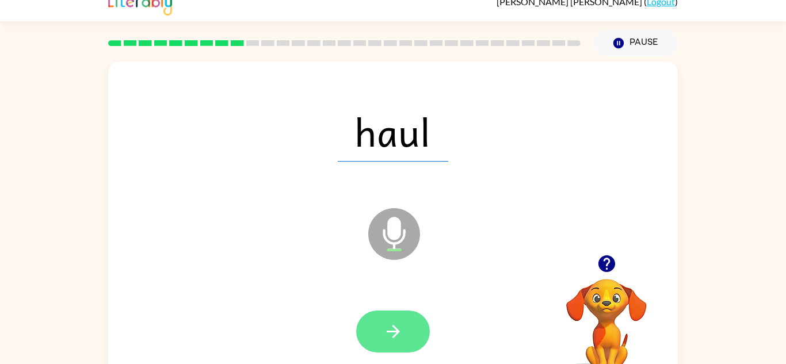
click at [394, 321] on button "button" at bounding box center [393, 332] width 74 height 42
click at [397, 322] on icon "button" at bounding box center [393, 332] width 20 height 20
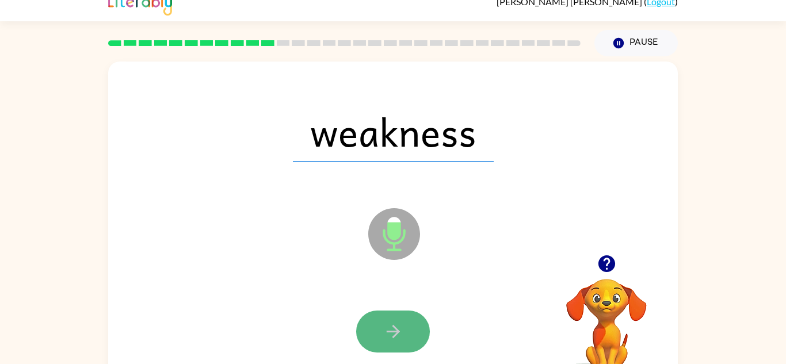
click at [405, 324] on button "button" at bounding box center [393, 332] width 74 height 42
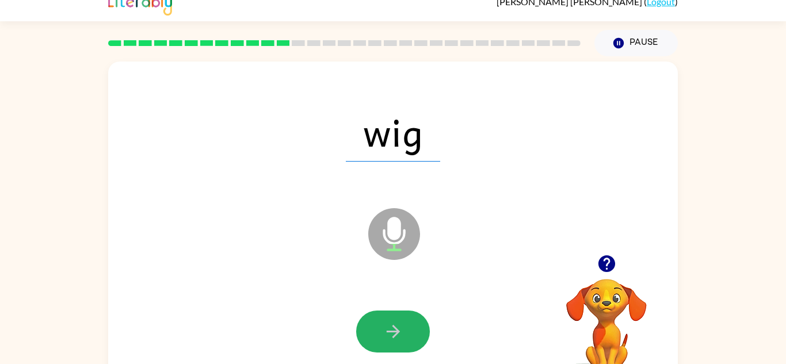
click at [403, 324] on icon "button" at bounding box center [393, 332] width 20 height 20
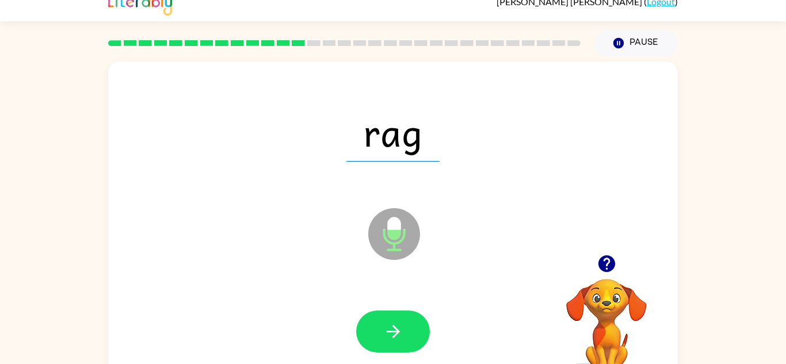
click at [403, 324] on icon "button" at bounding box center [393, 332] width 20 height 20
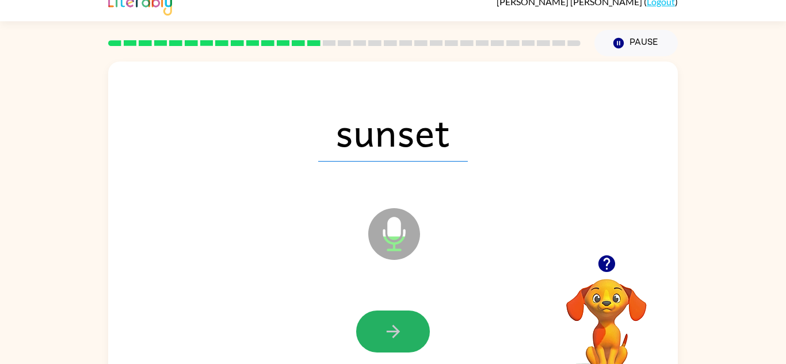
click at [403, 324] on icon "button" at bounding box center [393, 332] width 20 height 20
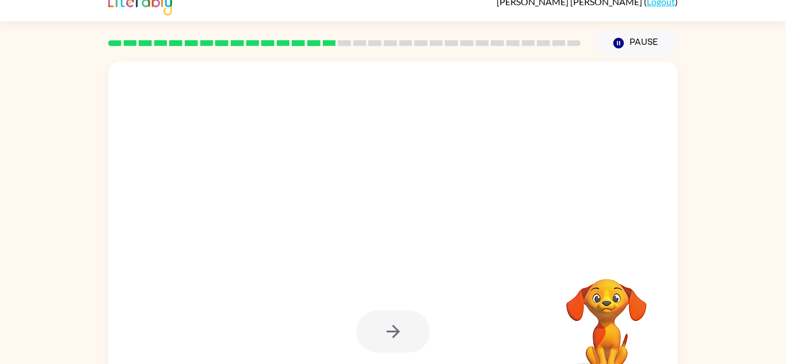
click at [403, 324] on div at bounding box center [393, 332] width 74 height 42
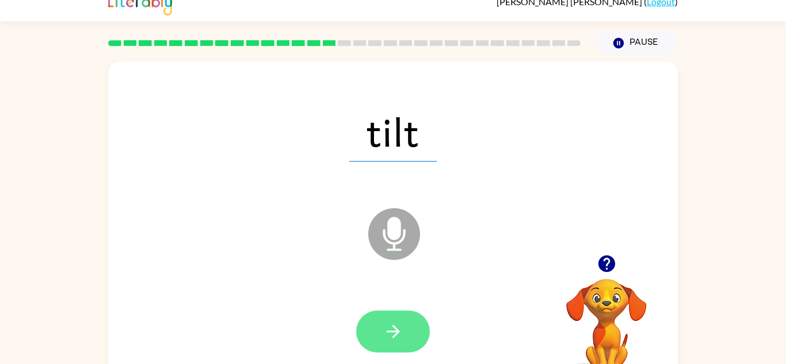
click at [405, 352] on button "button" at bounding box center [393, 332] width 74 height 42
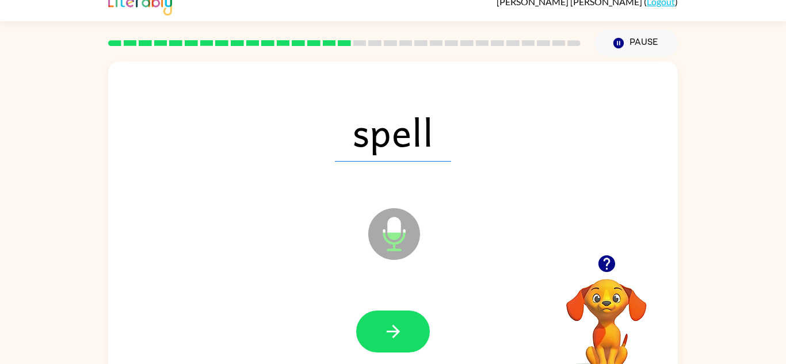
click at [244, 297] on div at bounding box center [393, 332] width 547 height 94
click at [380, 343] on button "button" at bounding box center [393, 332] width 74 height 42
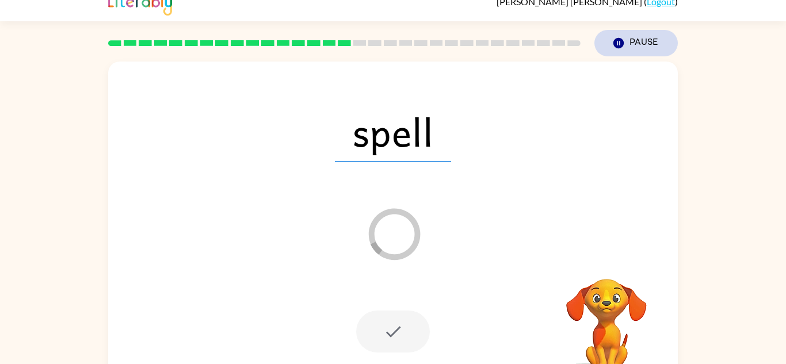
click at [641, 43] on button "Pause Pause" at bounding box center [636, 43] width 83 height 26
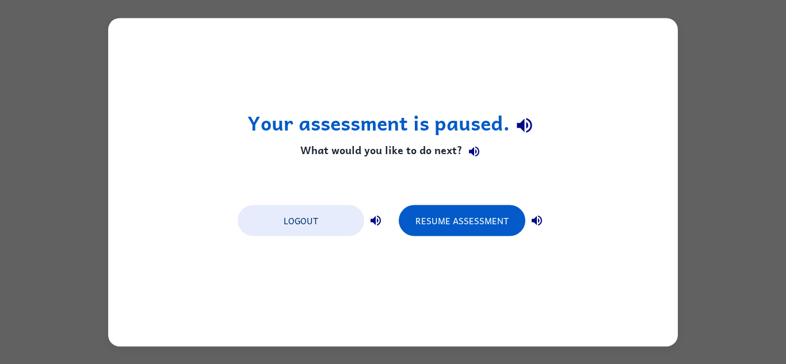
scroll to position [0, 0]
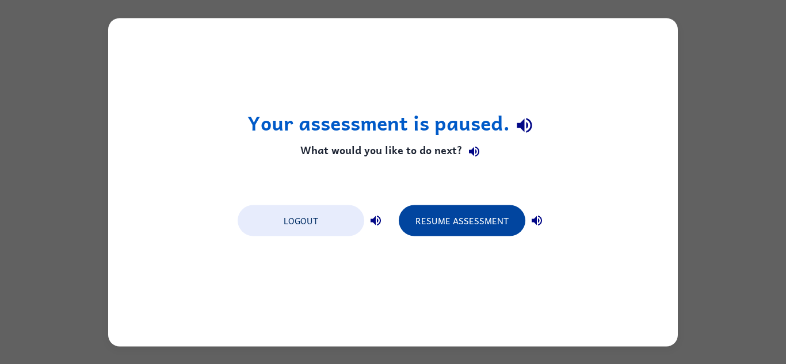
click at [484, 233] on button "Resume Assessment" at bounding box center [462, 220] width 127 height 31
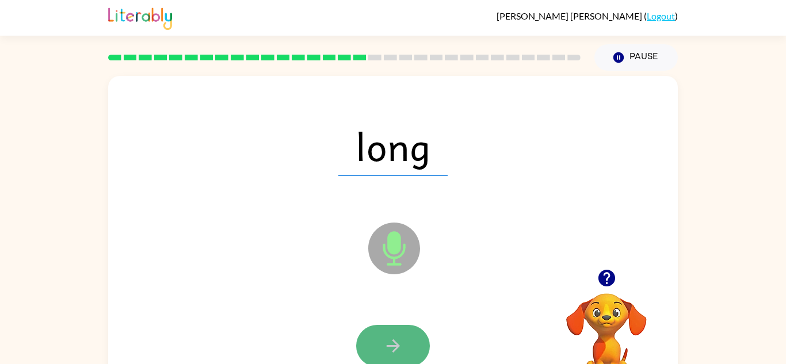
click at [379, 336] on button "button" at bounding box center [393, 346] width 74 height 42
click at [386, 336] on icon "button" at bounding box center [393, 346] width 20 height 20
click at [403, 348] on button "button" at bounding box center [393, 346] width 74 height 42
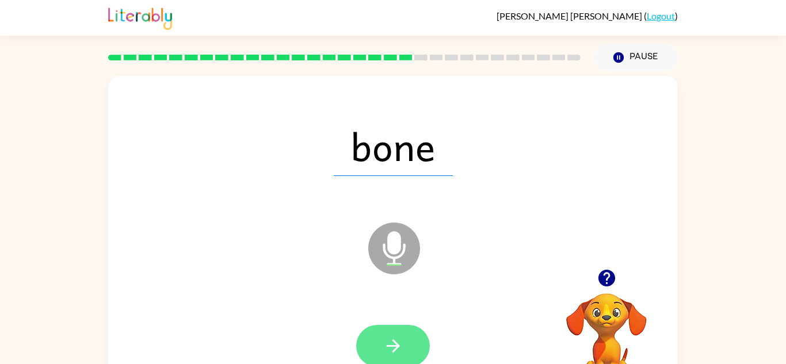
click at [372, 344] on button "button" at bounding box center [393, 346] width 74 height 42
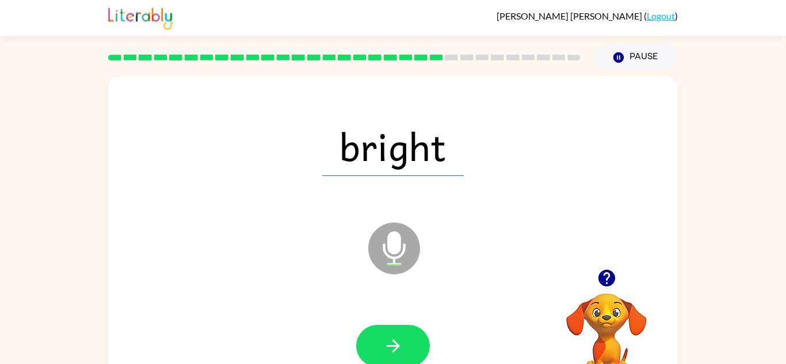
click at [372, 344] on button "button" at bounding box center [393, 346] width 74 height 42
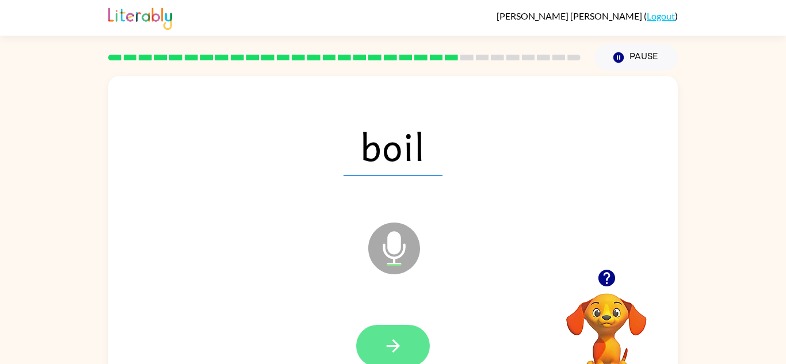
click at [401, 345] on icon "button" at bounding box center [393, 346] width 20 height 20
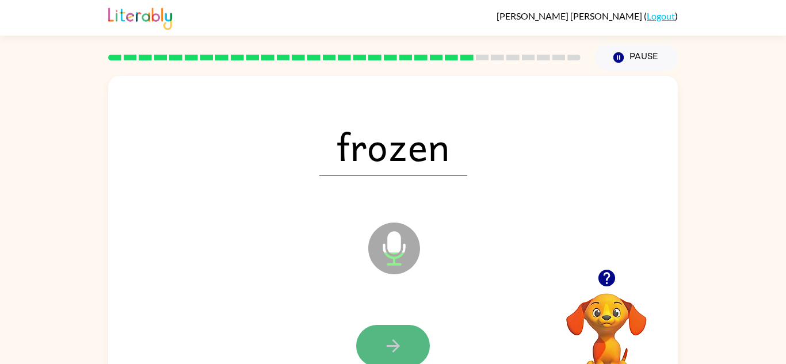
click at [402, 332] on button "button" at bounding box center [393, 346] width 74 height 42
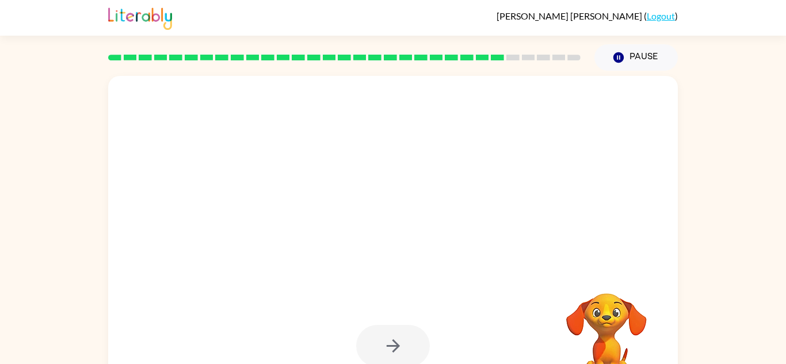
drag, startPoint x: 402, startPoint y: 332, endPoint x: 410, endPoint y: 347, distance: 17.0
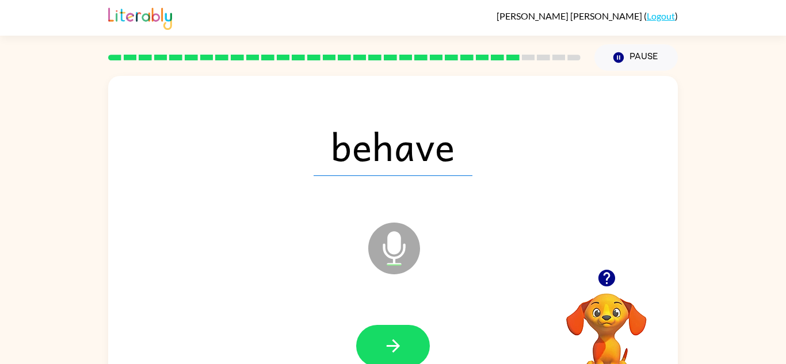
click at [409, 347] on button "button" at bounding box center [393, 346] width 74 height 42
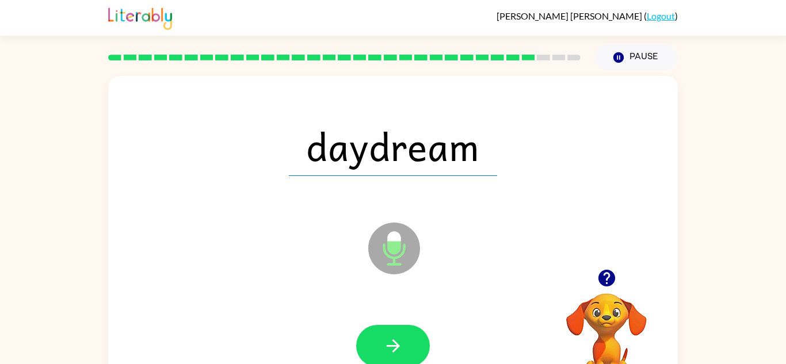
click at [389, 322] on div at bounding box center [393, 346] width 547 height 94
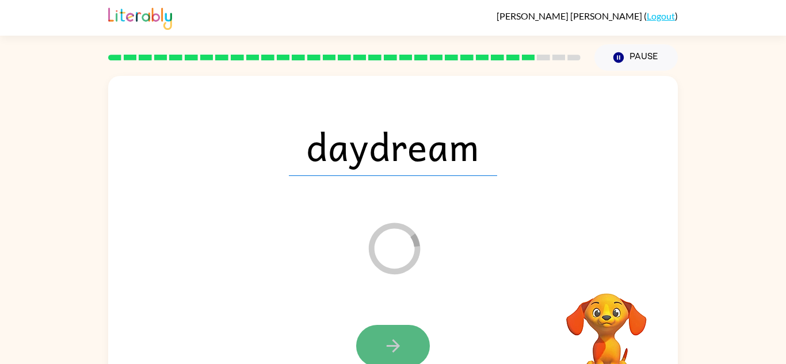
click at [407, 350] on button "button" at bounding box center [393, 346] width 74 height 42
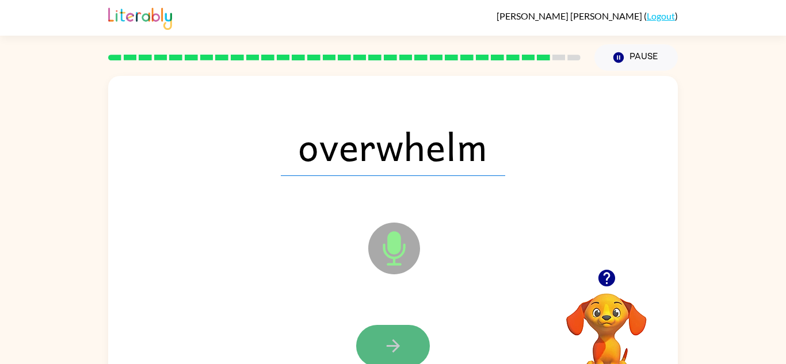
click at [401, 359] on button "button" at bounding box center [393, 346] width 74 height 42
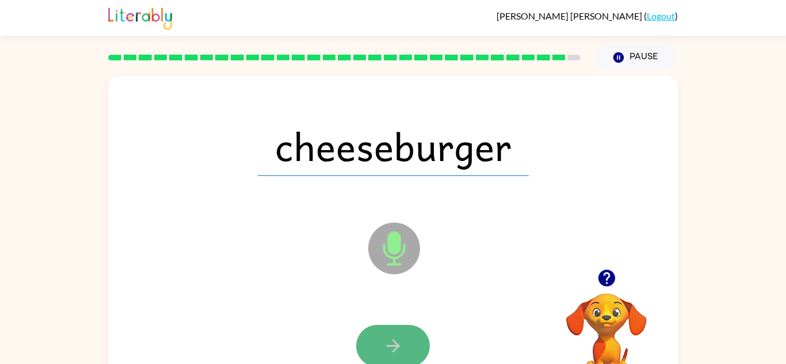
click at [414, 360] on button "button" at bounding box center [393, 346] width 74 height 42
